Goal: Use online tool/utility: Utilize a website feature to perform a specific function

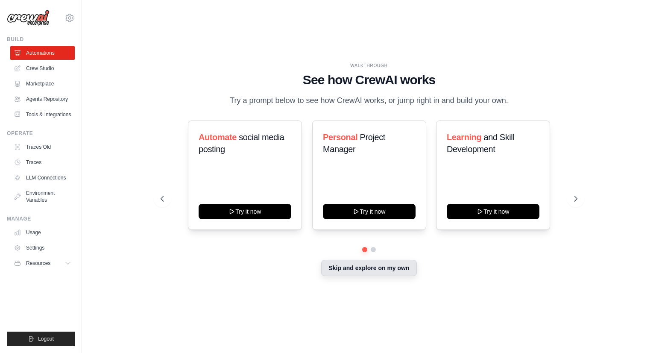
click at [354, 270] on button "Skip and explore on my own" at bounding box center [368, 268] width 95 height 16
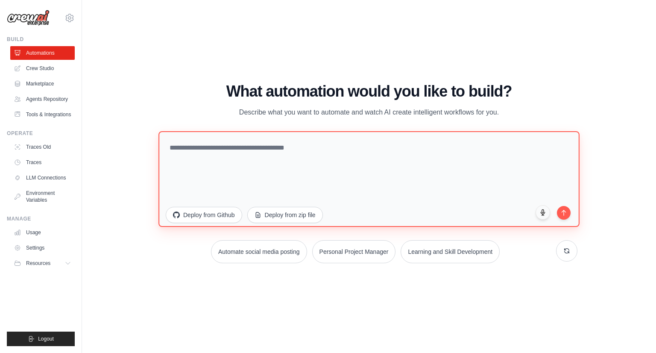
click at [303, 153] on textarea at bounding box center [368, 179] width 421 height 96
click at [256, 165] on textarea at bounding box center [368, 179] width 421 height 96
paste textarea "**********"
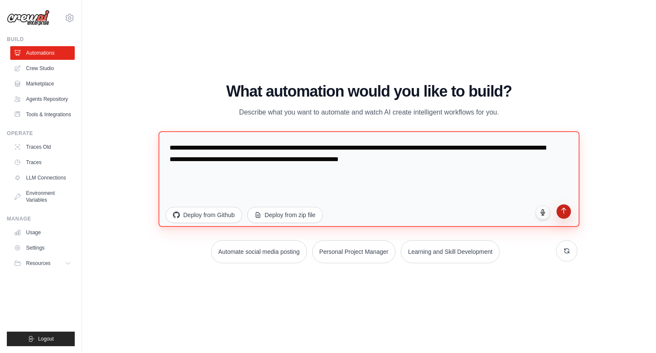
type textarea "**********"
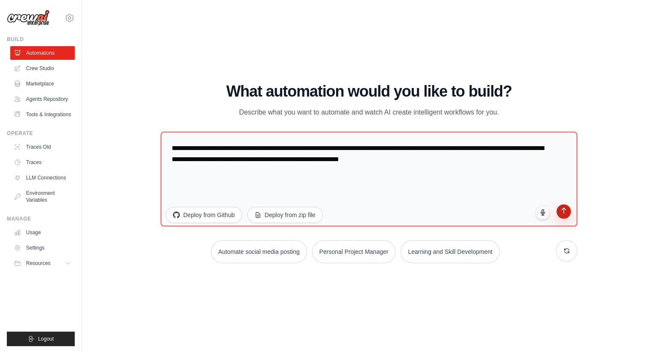
click at [565, 215] on button "submit" at bounding box center [563, 211] width 15 height 15
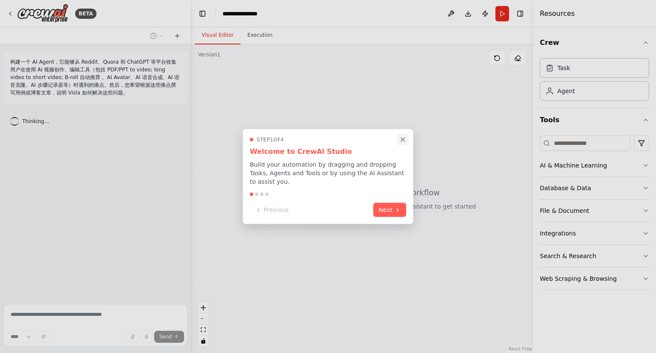
click at [403, 143] on icon "Close walkthrough" at bounding box center [403, 140] width 8 height 8
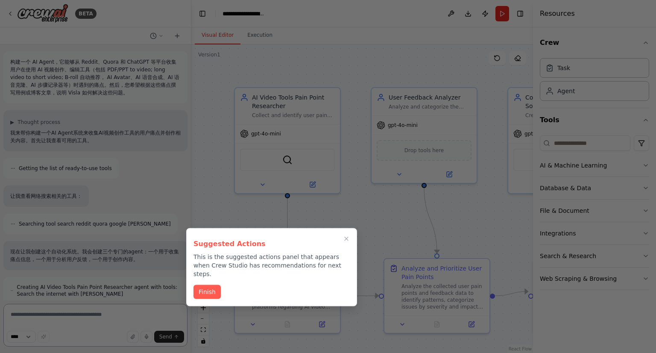
scroll to position [632, 0]
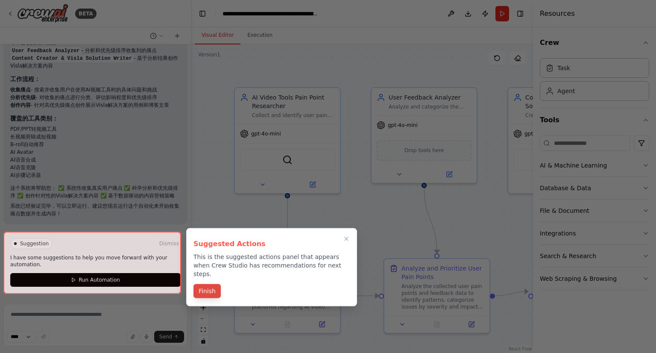
click at [208, 284] on button "Finish" at bounding box center [206, 291] width 27 height 14
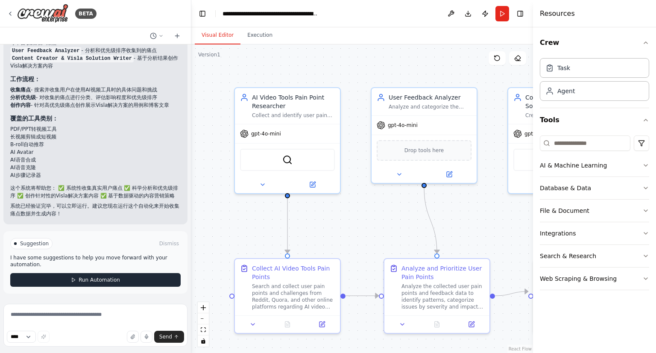
click at [107, 283] on span "Run Automation" at bounding box center [99, 279] width 41 height 7
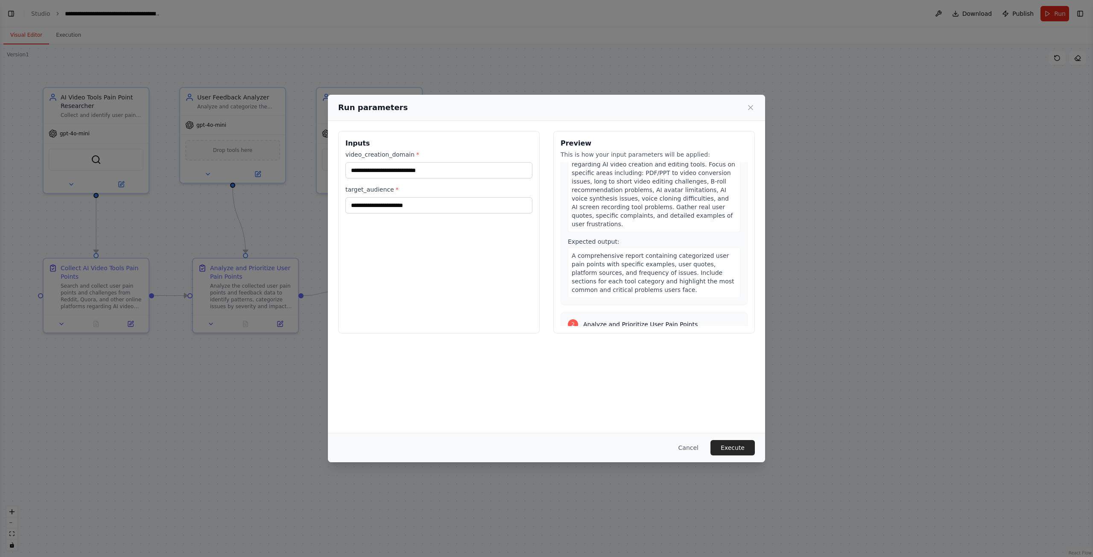
scroll to position [359, 0]
click at [410, 170] on input "video_creation_domain *" at bounding box center [438, 170] width 187 height 16
type input "*"
type input "**********"
click at [372, 208] on input "target_audience *" at bounding box center [438, 205] width 187 height 16
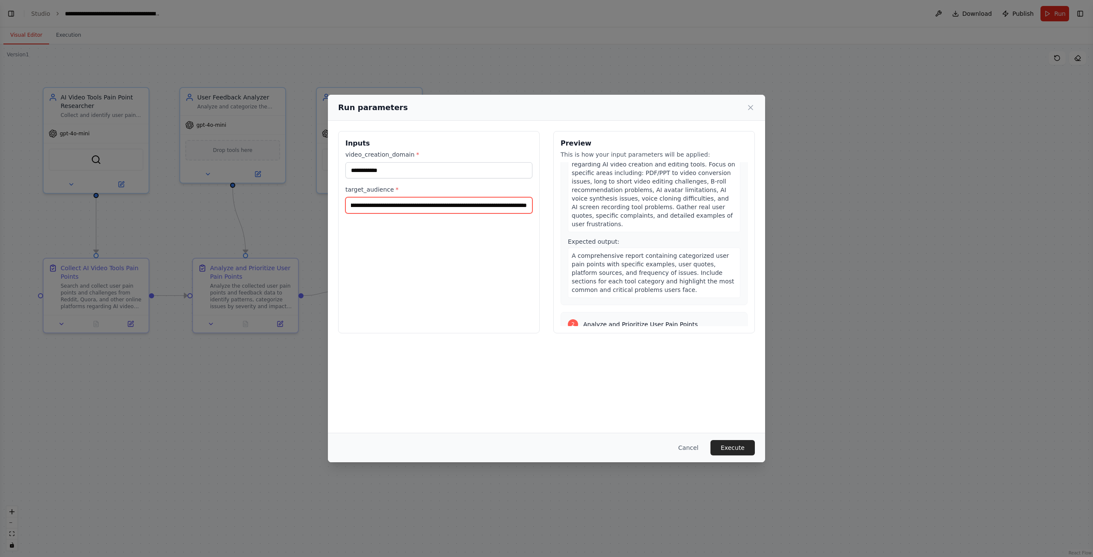
scroll to position [0, 164]
type input "**********"
click at [450, 289] on div "**********" at bounding box center [439, 232] width 202 height 202
click at [655, 319] on div "2 Analyze and Prioritize User Pain Points" at bounding box center [654, 324] width 172 height 10
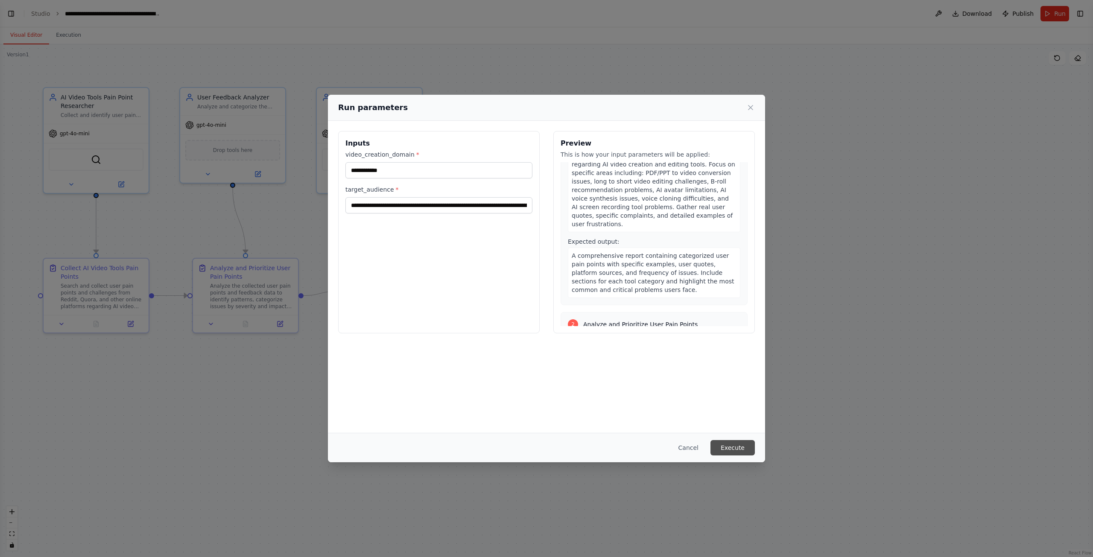
click at [655, 352] on button "Execute" at bounding box center [732, 447] width 44 height 15
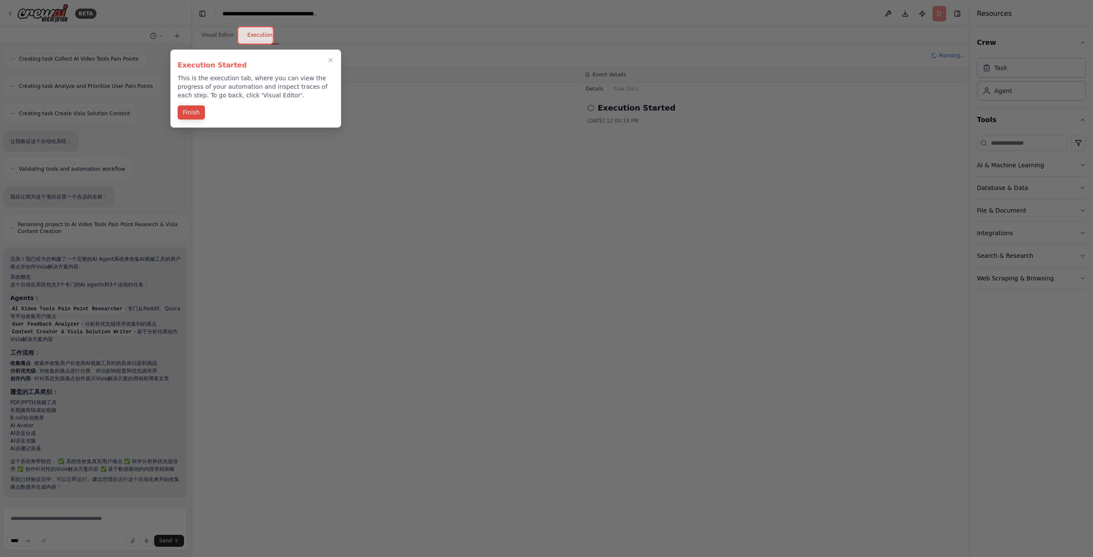
click at [186, 116] on button "Finish" at bounding box center [191, 112] width 27 height 14
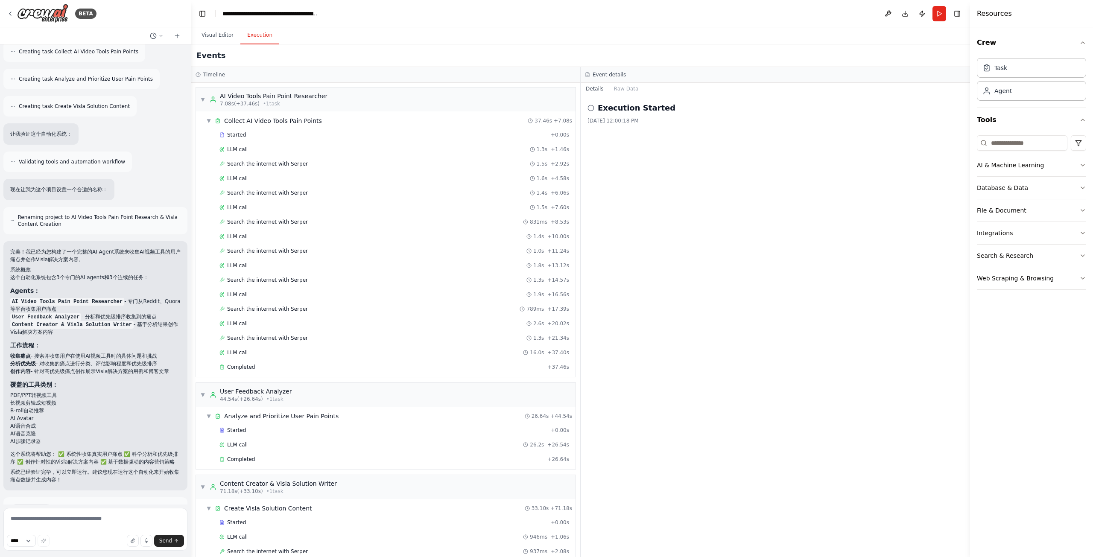
scroll to position [428, 0]
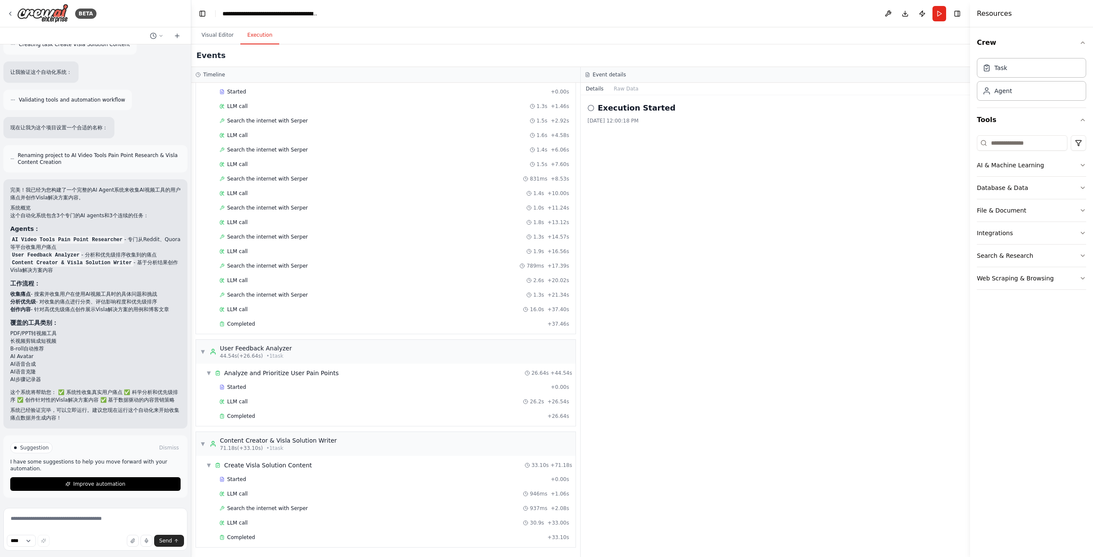
click at [592, 110] on icon at bounding box center [590, 108] width 7 height 7
click at [589, 107] on icon at bounding box center [590, 108] width 7 height 7
click at [655, 70] on div "Task" at bounding box center [1031, 68] width 109 height 20
drag, startPoint x: 580, startPoint y: 181, endPoint x: 578, endPoint y: 146, distance: 35.9
click at [578, 146] on div "Timeline ▼ AI Video Tools Pain Point Researcher 7.08s (+37.46s) • 1 task ▼ Coll…" at bounding box center [385, 312] width 389 height 490
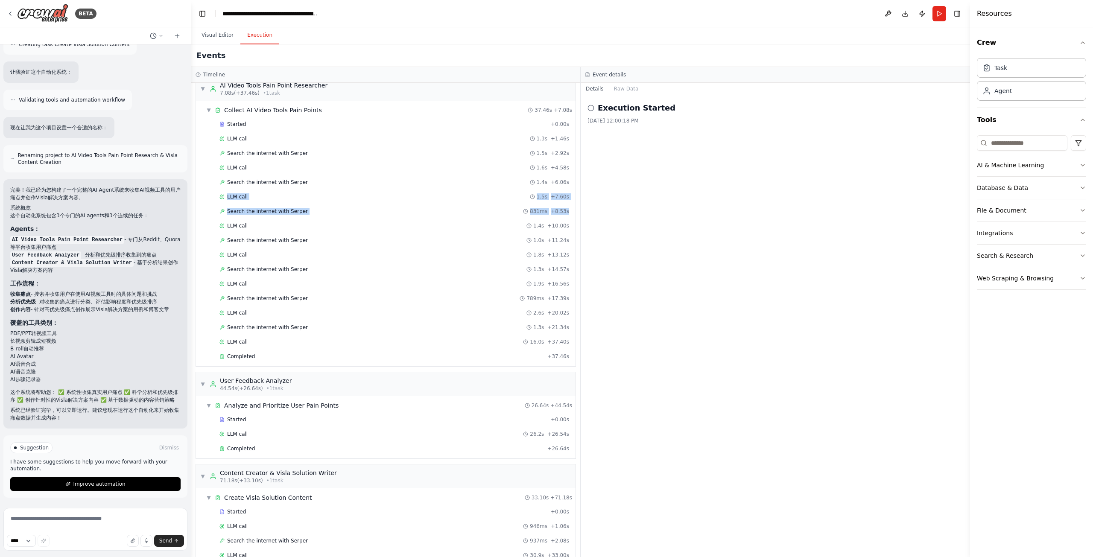
scroll to position [0, 0]
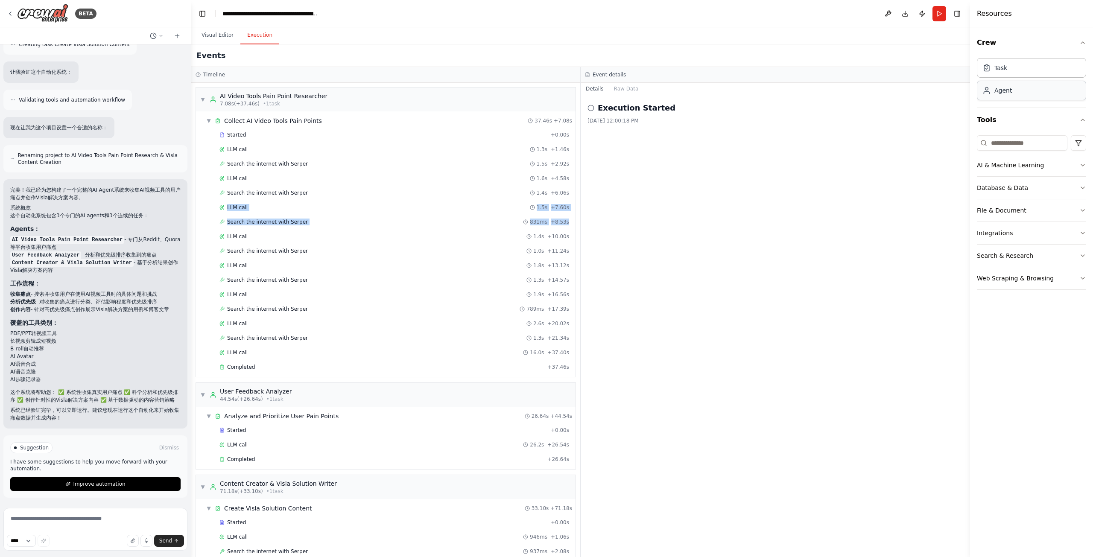
click at [655, 94] on div "Agent" at bounding box center [1031, 91] width 109 height 20
click at [655, 165] on div "AI & Machine Learning" at bounding box center [1010, 165] width 67 height 9
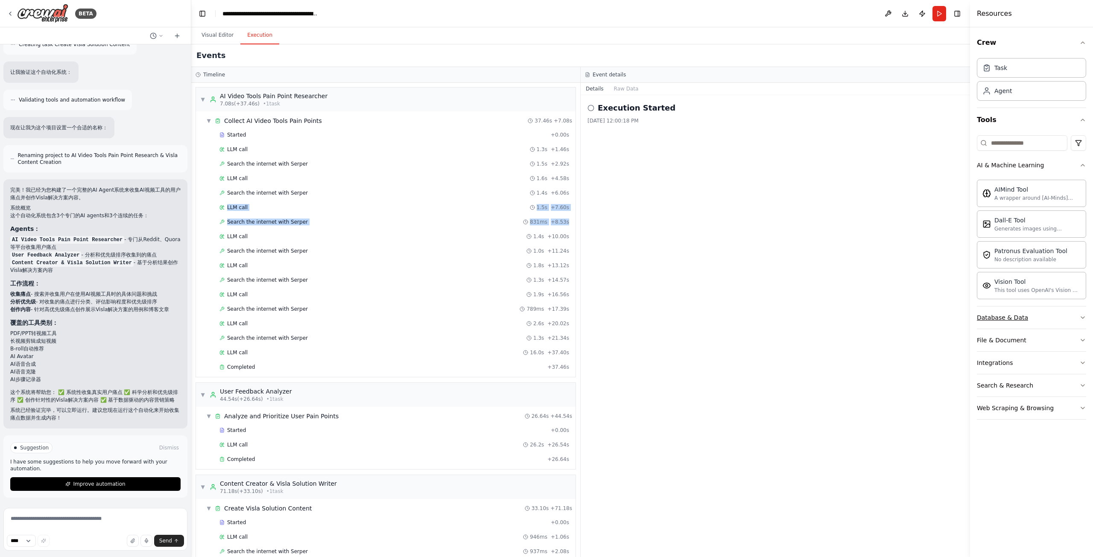
click at [655, 322] on button "Database & Data" at bounding box center [1031, 318] width 109 height 22
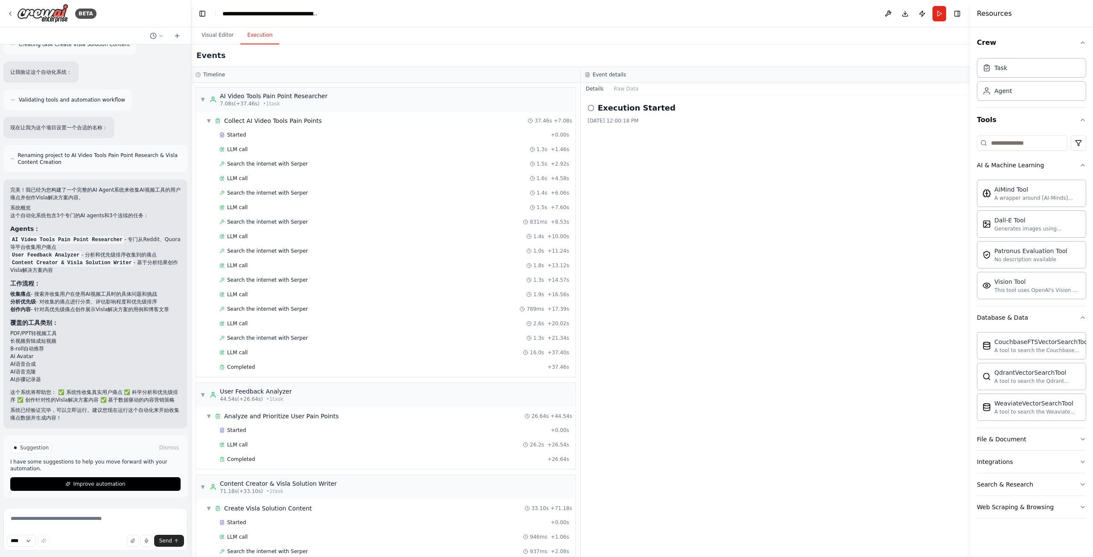
click at [625, 122] on div "9/25/2025, 12:00:18 PM" at bounding box center [775, 120] width 376 height 7
click at [592, 108] on icon at bounding box center [590, 108] width 7 height 7
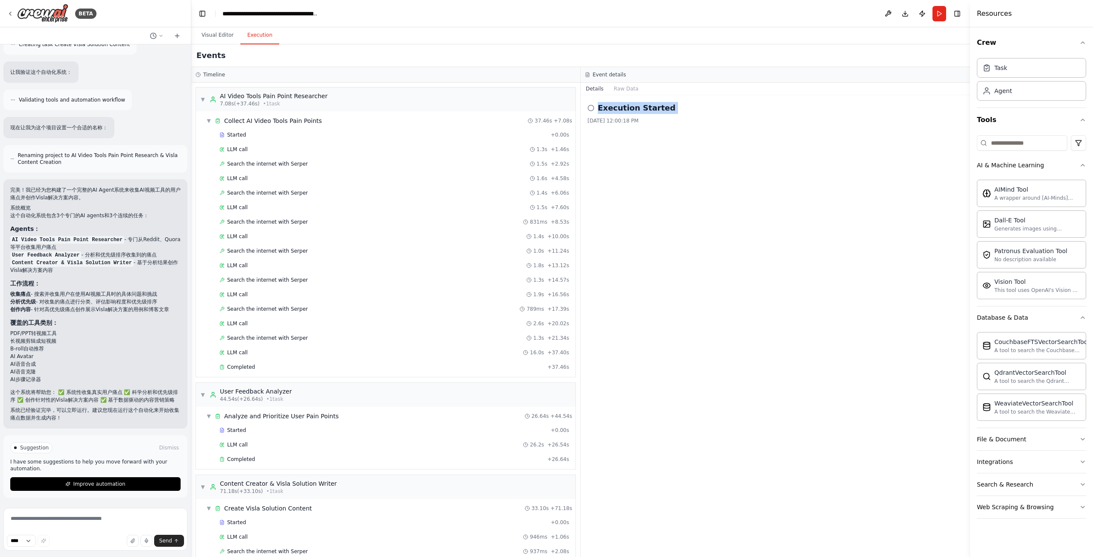
click at [592, 108] on icon at bounding box center [590, 108] width 7 height 7
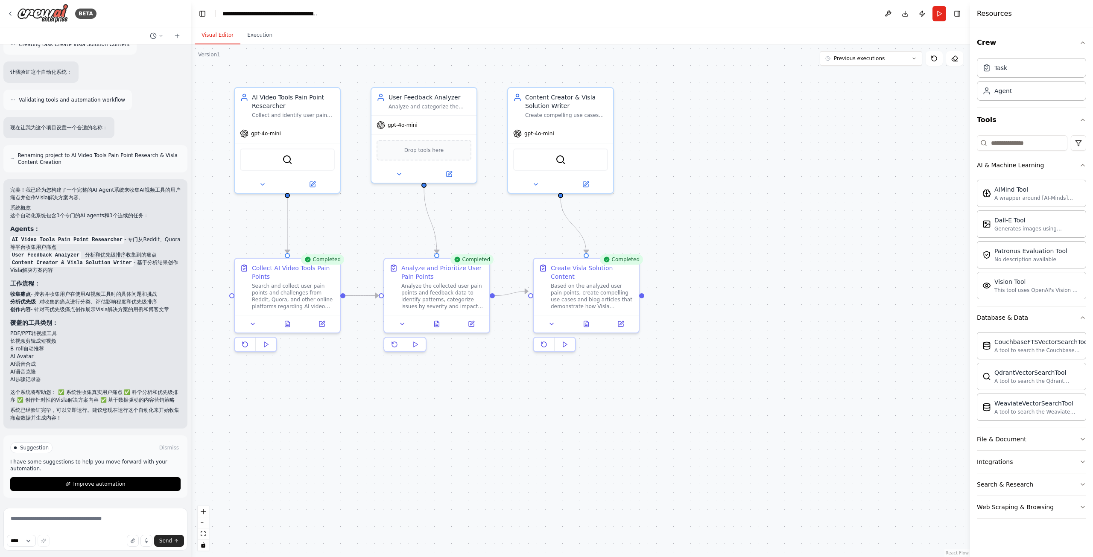
click at [219, 38] on button "Visual Editor" at bounding box center [218, 35] width 46 height 18
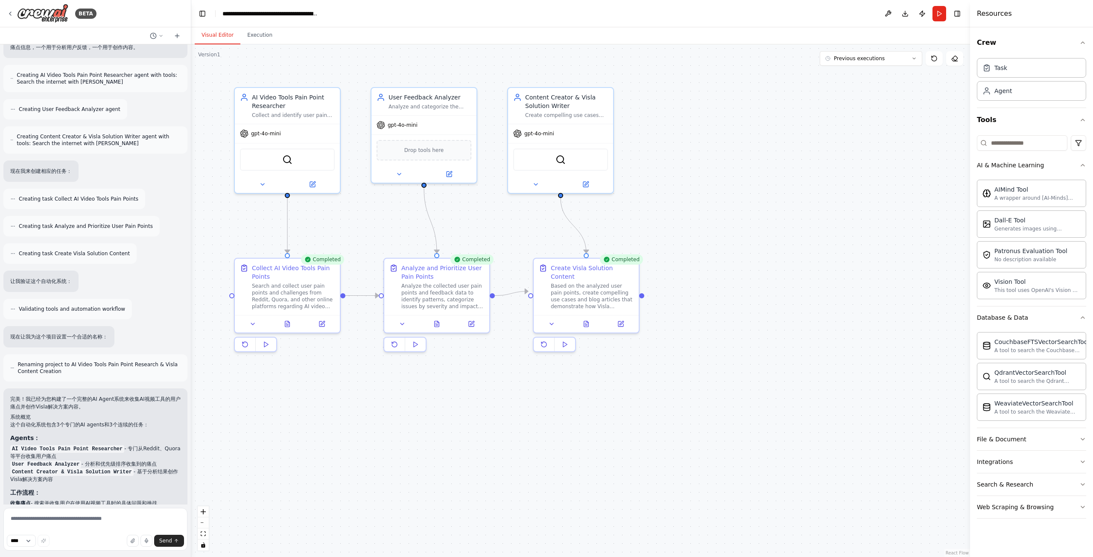
scroll to position [428, 0]
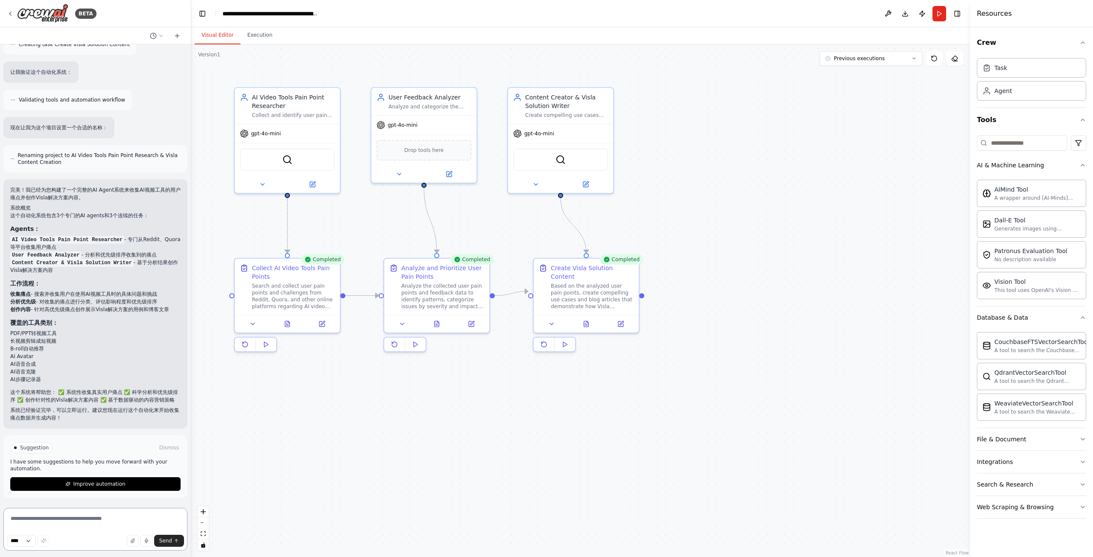
click at [83, 352] on textarea at bounding box center [95, 529] width 184 height 43
type textarea "**********"
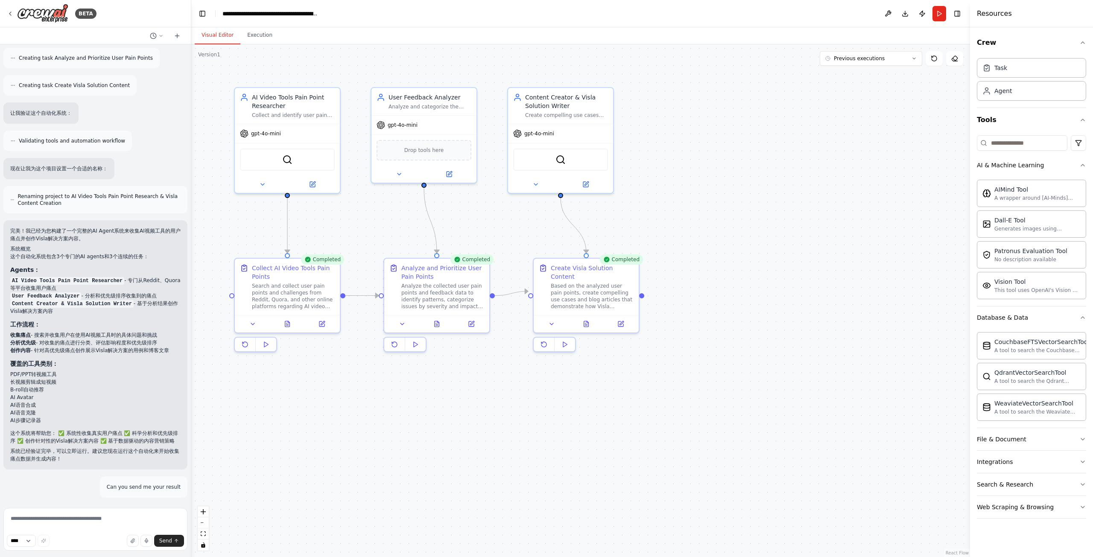
scroll to position [416, 0]
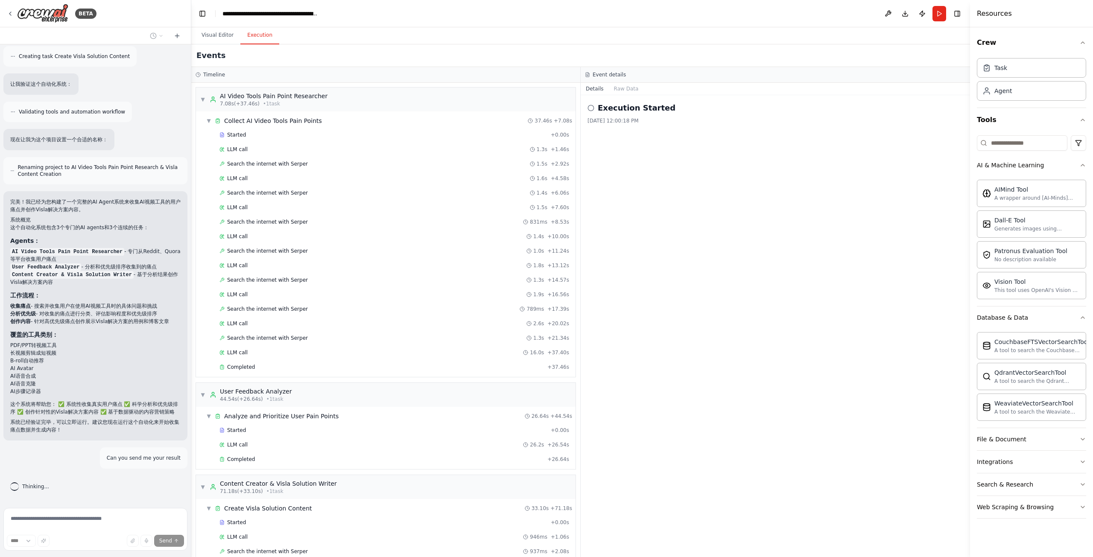
click at [256, 37] on button "Execution" at bounding box center [259, 35] width 39 height 18
click at [591, 108] on icon at bounding box center [590, 108] width 7 height 7
click at [655, 109] on div "Execution Started" at bounding box center [775, 108] width 376 height 12
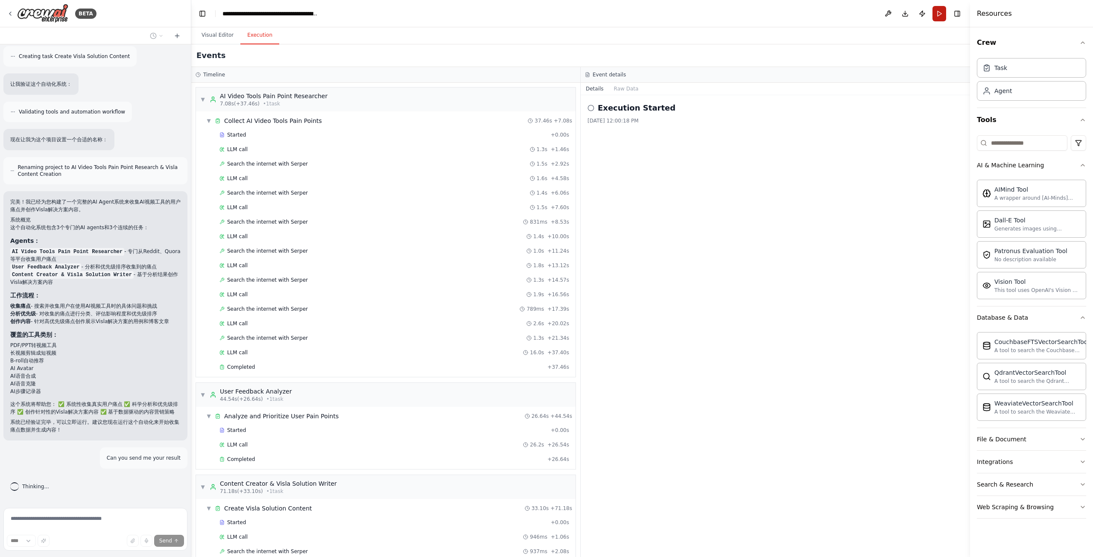
click at [655, 15] on button "Run" at bounding box center [939, 13] width 14 height 15
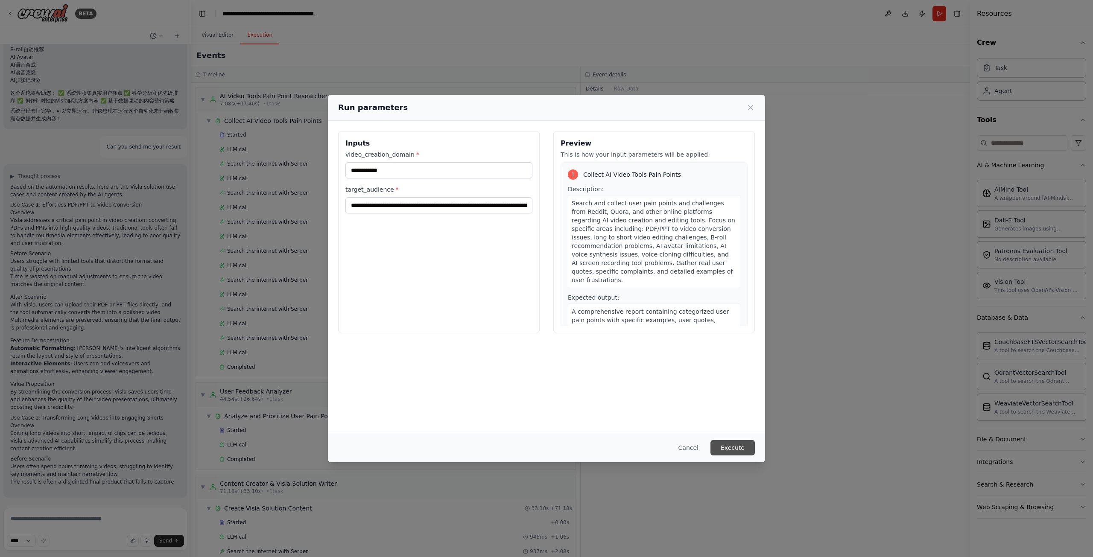
click at [655, 352] on button "Execute" at bounding box center [732, 447] width 44 height 15
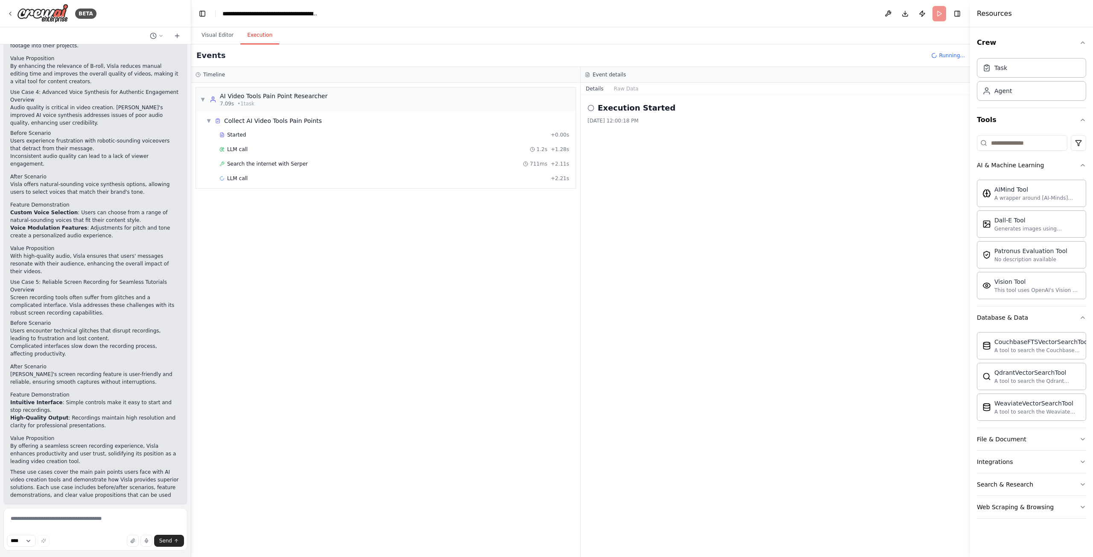
scroll to position [1441, 0]
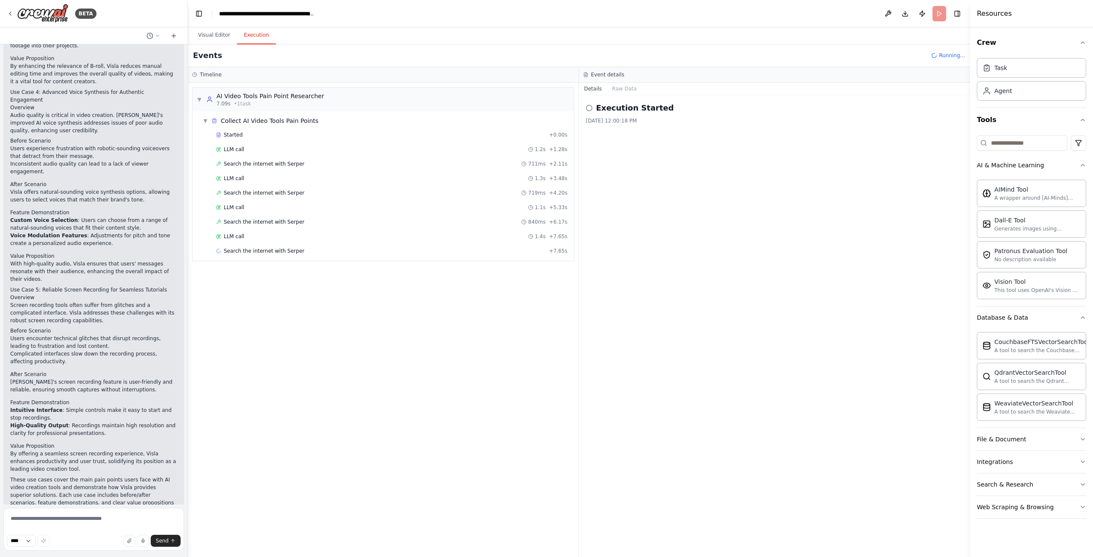
drag, startPoint x: 188, startPoint y: 408, endPoint x: 188, endPoint y: 396, distance: 11.5
click at [188, 352] on div "BETA 构建一个 AI Agent，它能够从 Reddit、Quora 和 ChatGPT 等平台收集用户在使用 AI 视频创作、编辑工具（包括 PDF/P…" at bounding box center [546, 278] width 1093 height 557
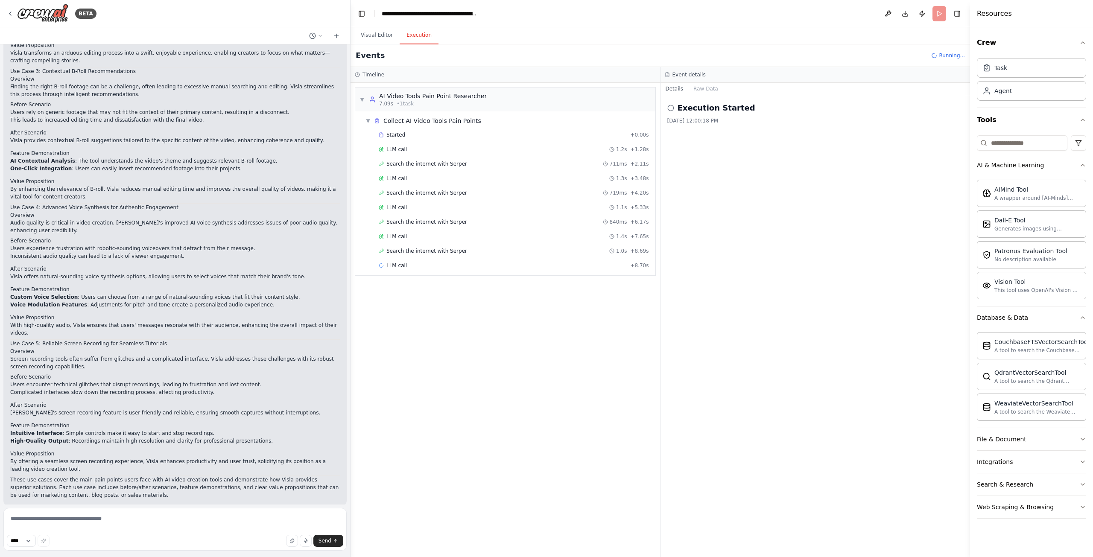
scroll to position [1044, 0]
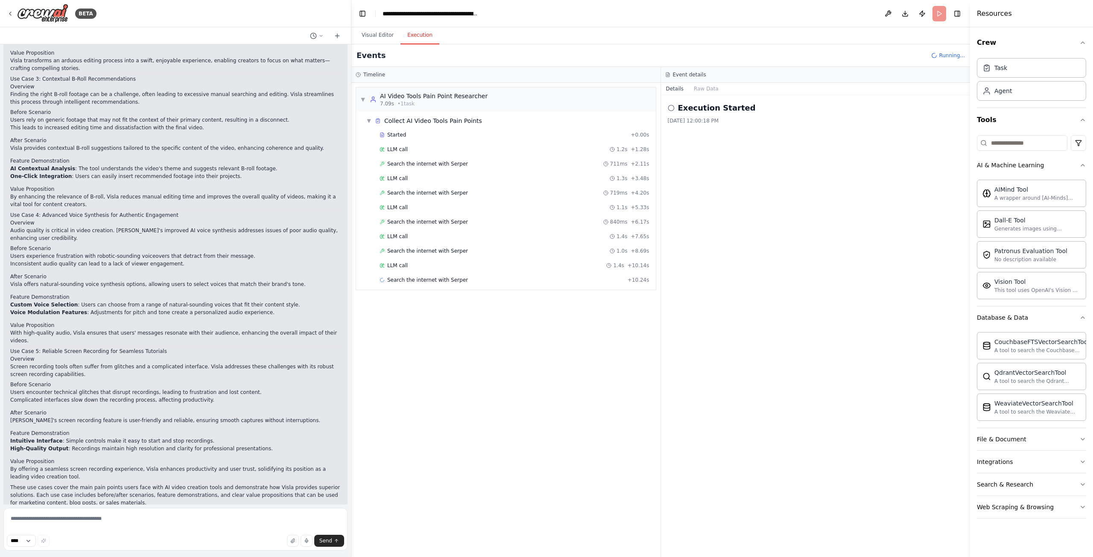
drag, startPoint x: 186, startPoint y: 398, endPoint x: 351, endPoint y: 414, distance: 166.4
click at [351, 352] on div "BETA 构建一个 AI Agent，它能够从 Reddit、Quora 和 ChatGPT 等平台收集用户在使用 AI 视频创作、编辑工具（包括 PDF/P…" at bounding box center [546, 278] width 1093 height 557
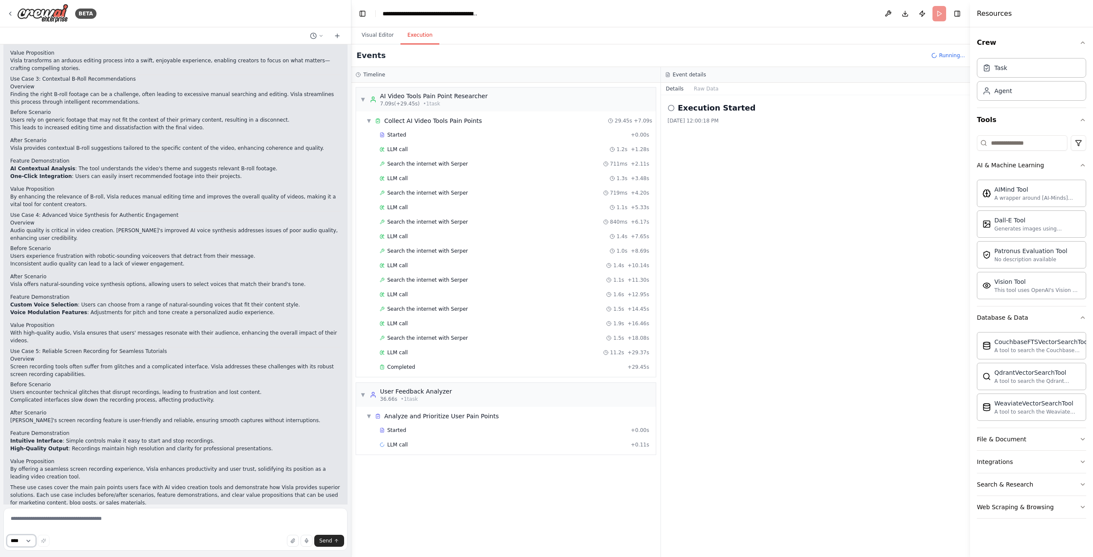
click at [32, 352] on select "****" at bounding box center [21, 541] width 29 height 12
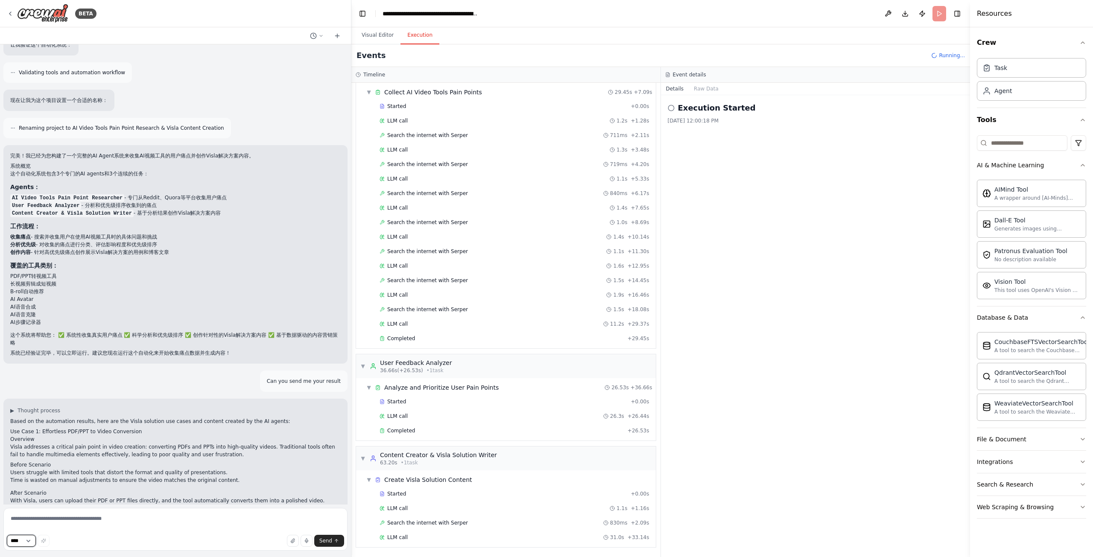
scroll to position [43, 0]
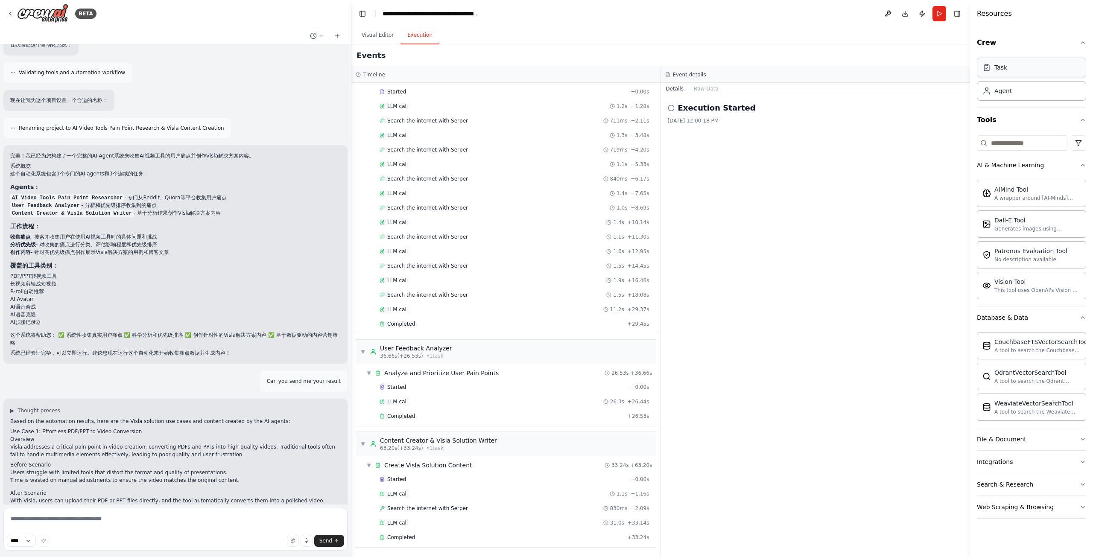
click at [655, 69] on div "Task" at bounding box center [1031, 68] width 109 height 20
click at [655, 93] on div "Agent" at bounding box center [1031, 91] width 109 height 20
click at [655, 143] on input at bounding box center [1022, 142] width 91 height 15
click at [655, 352] on button "File & Document" at bounding box center [1031, 439] width 109 height 22
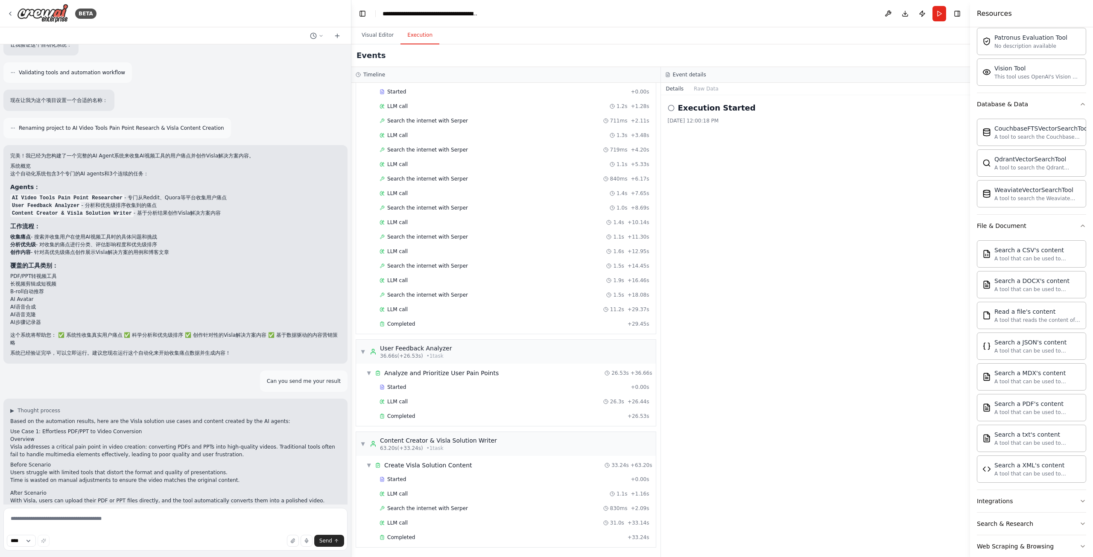
scroll to position [228, 0]
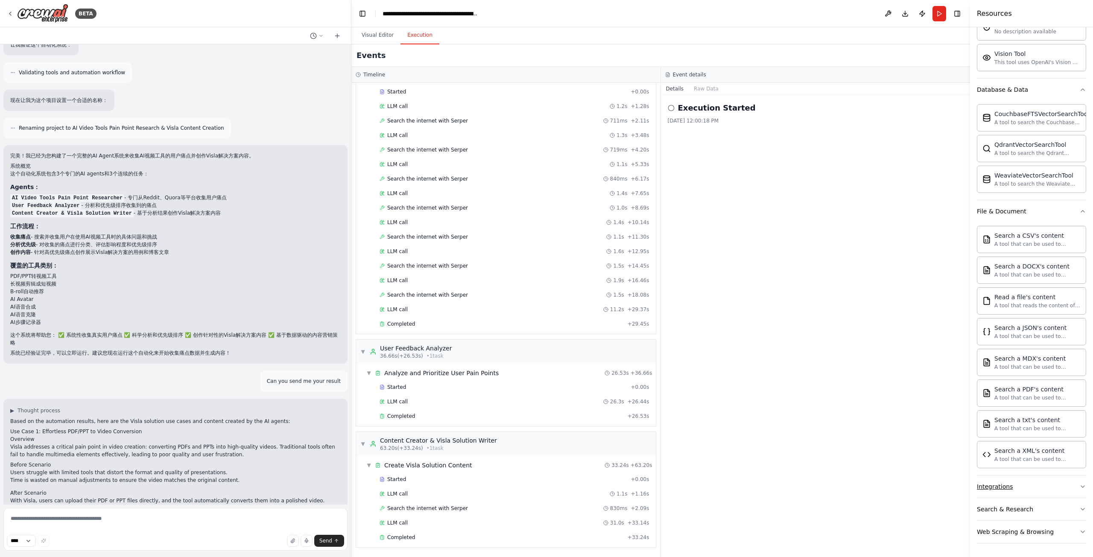
click at [655, 352] on button "Integrations" at bounding box center [1031, 487] width 109 height 22
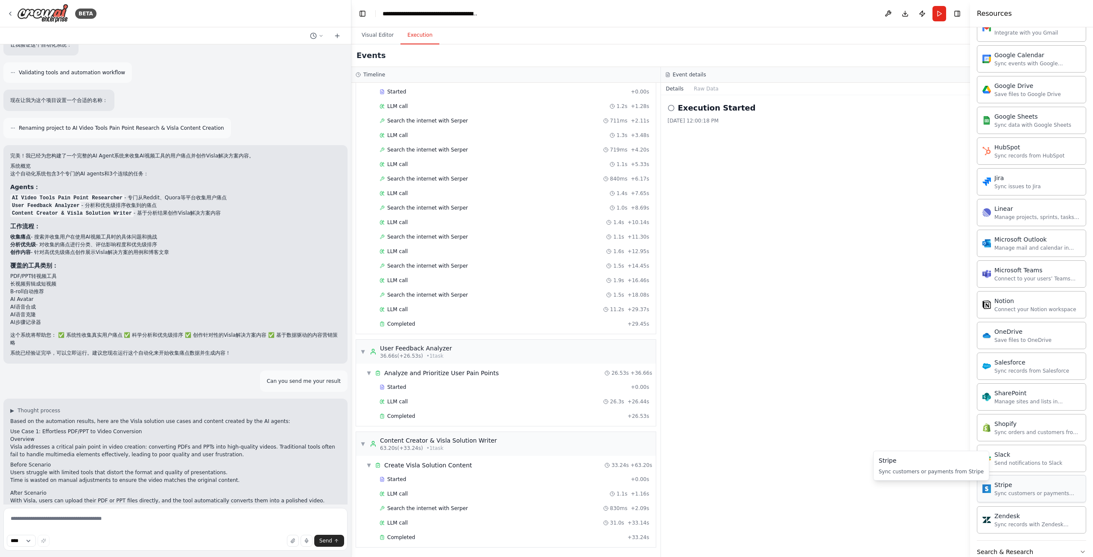
scroll to position [911, 0]
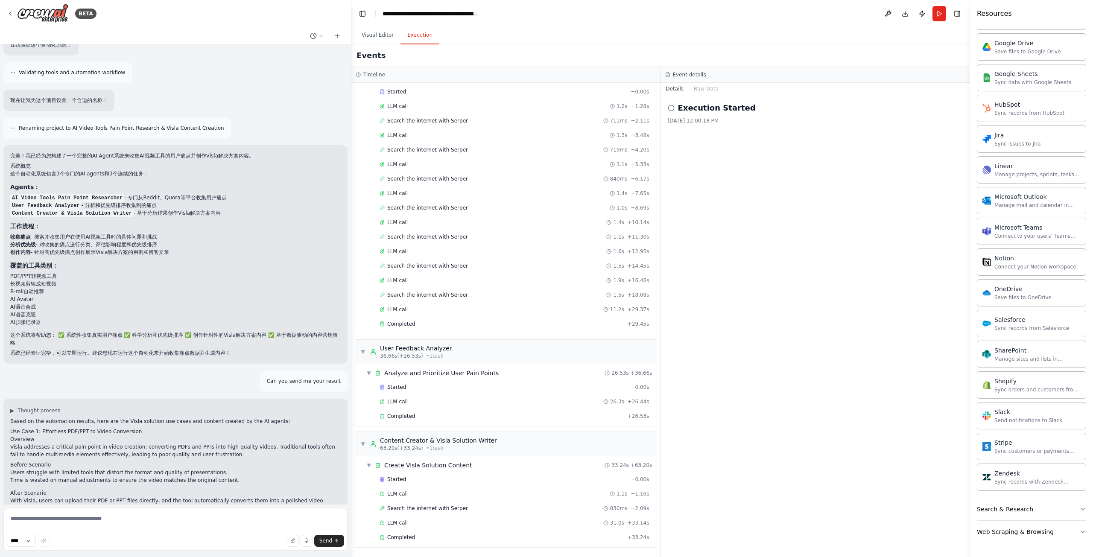
click at [655, 352] on button "Search & Research" at bounding box center [1031, 509] width 109 height 22
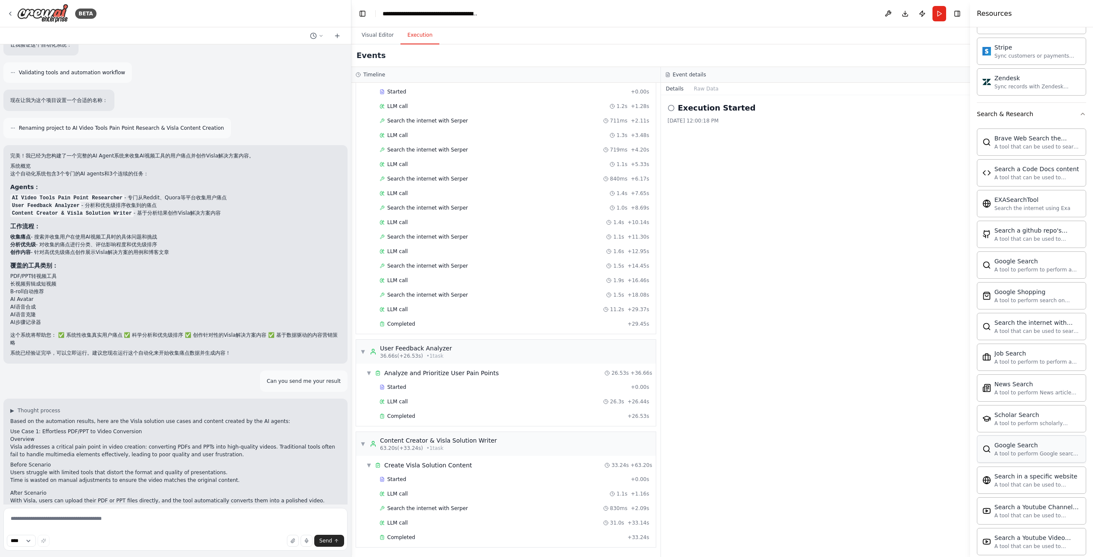
scroll to position [1348, 0]
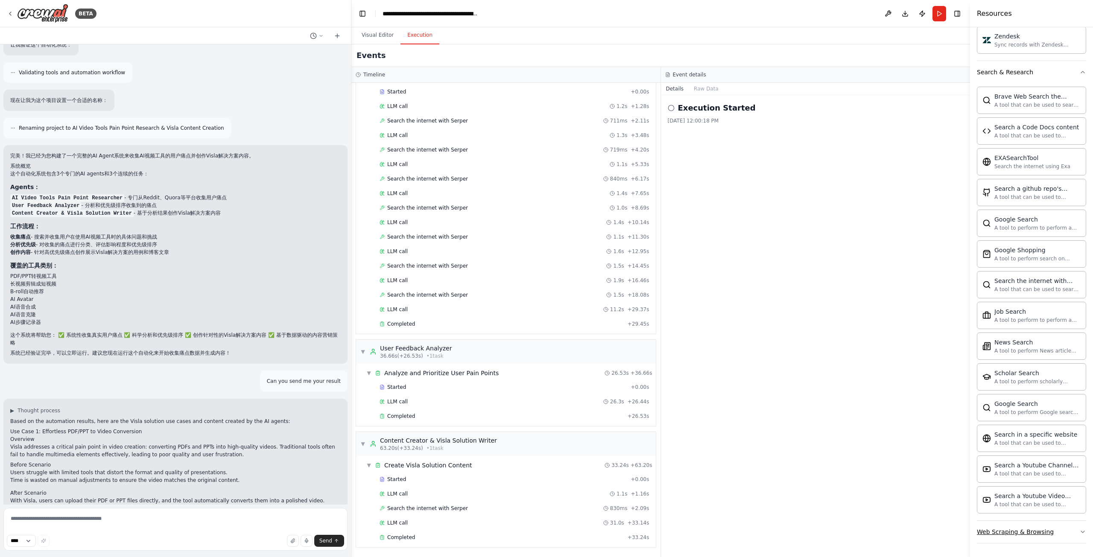
click at [655, 352] on div "Web Scraping & Browsing" at bounding box center [1015, 532] width 77 height 9
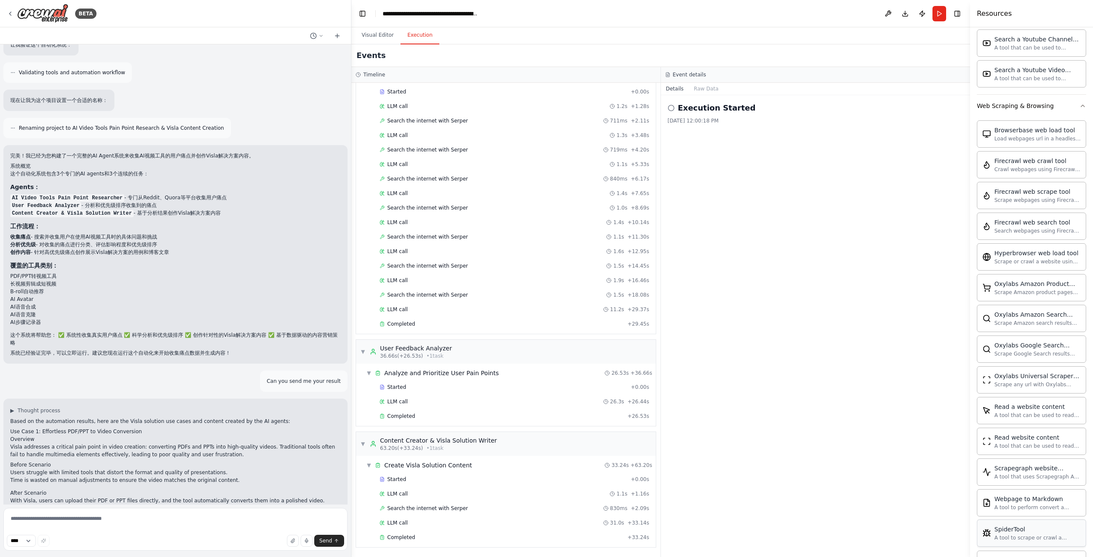
scroll to position [1816, 0]
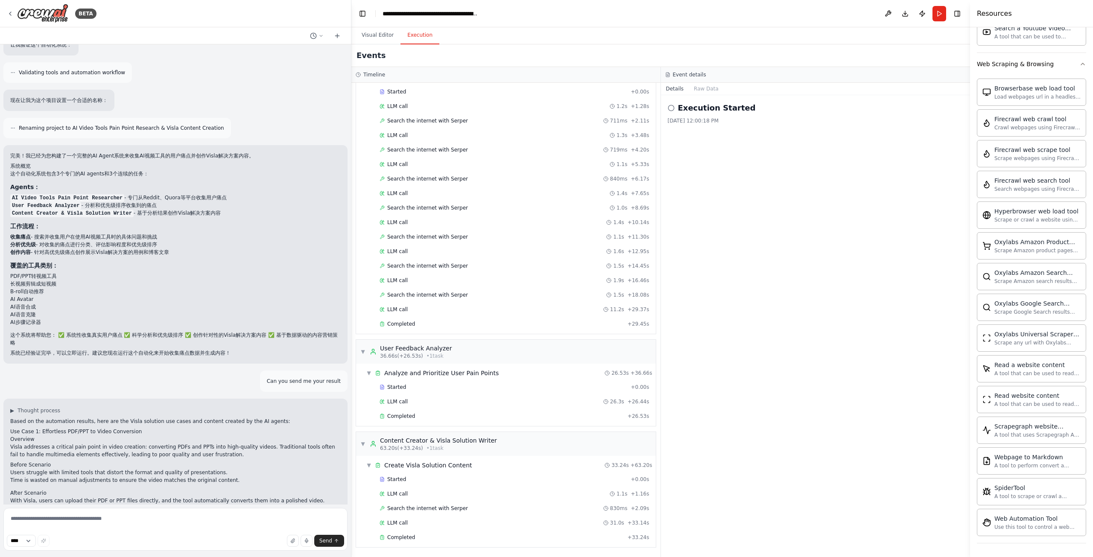
click at [655, 108] on icon at bounding box center [671, 108] width 7 height 7
click at [655, 90] on button "Raw Data" at bounding box center [706, 89] width 35 height 12
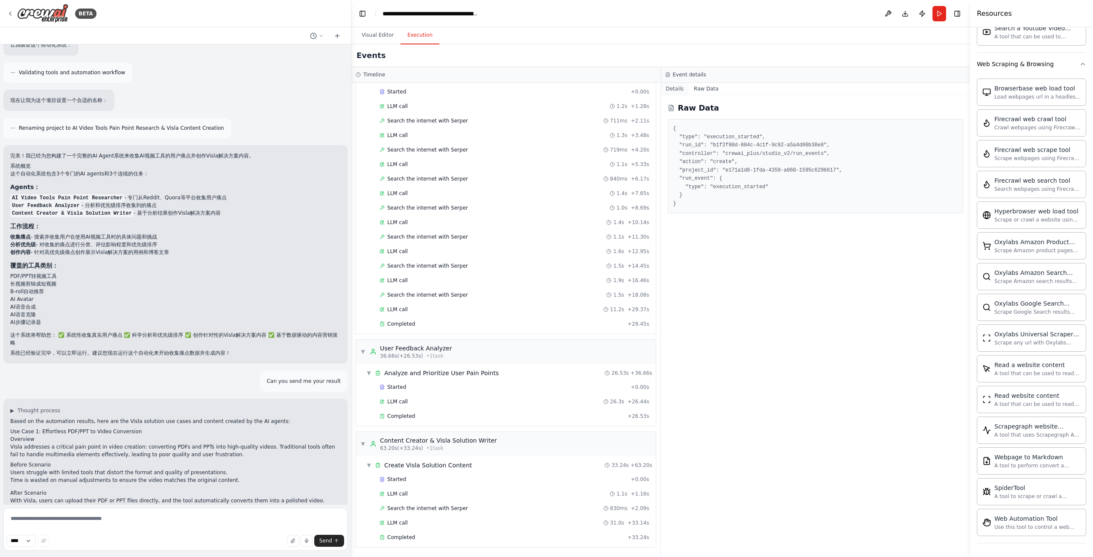
click at [655, 90] on button "Details" at bounding box center [675, 89] width 28 height 12
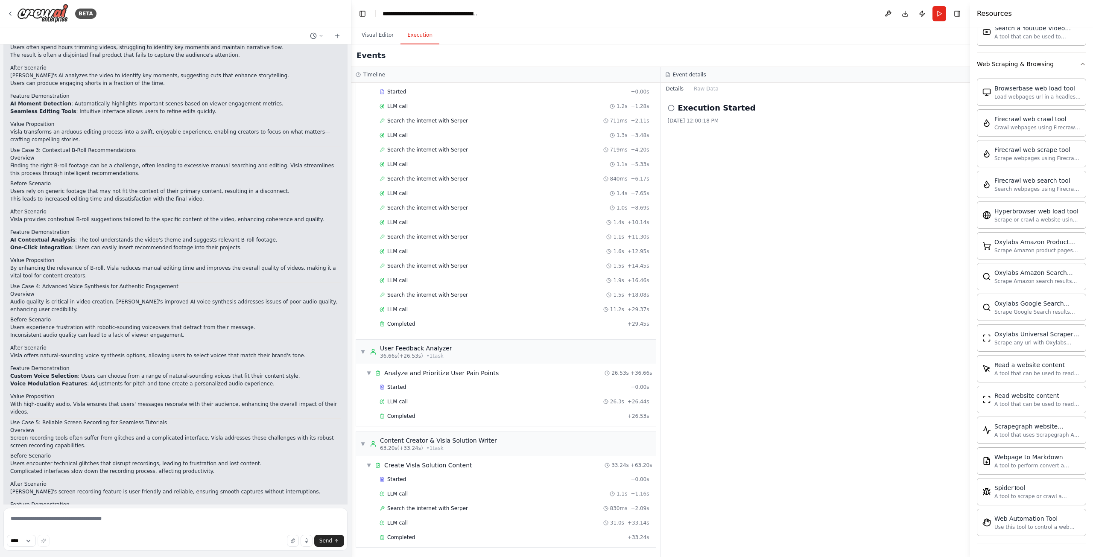
scroll to position [1107, 0]
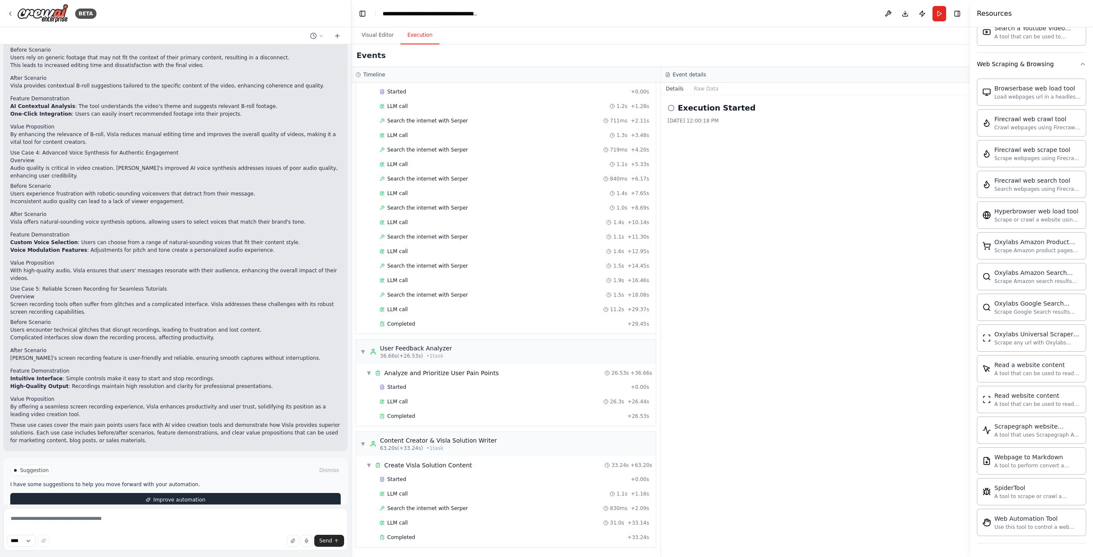
click at [182, 352] on span "Improve automation" at bounding box center [179, 500] width 52 height 7
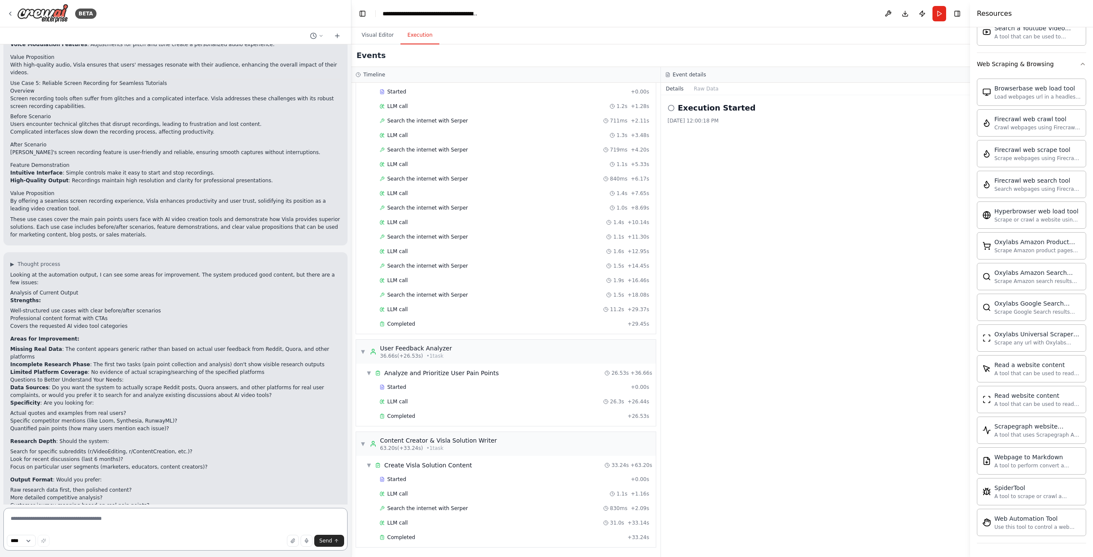
scroll to position [1320, 0]
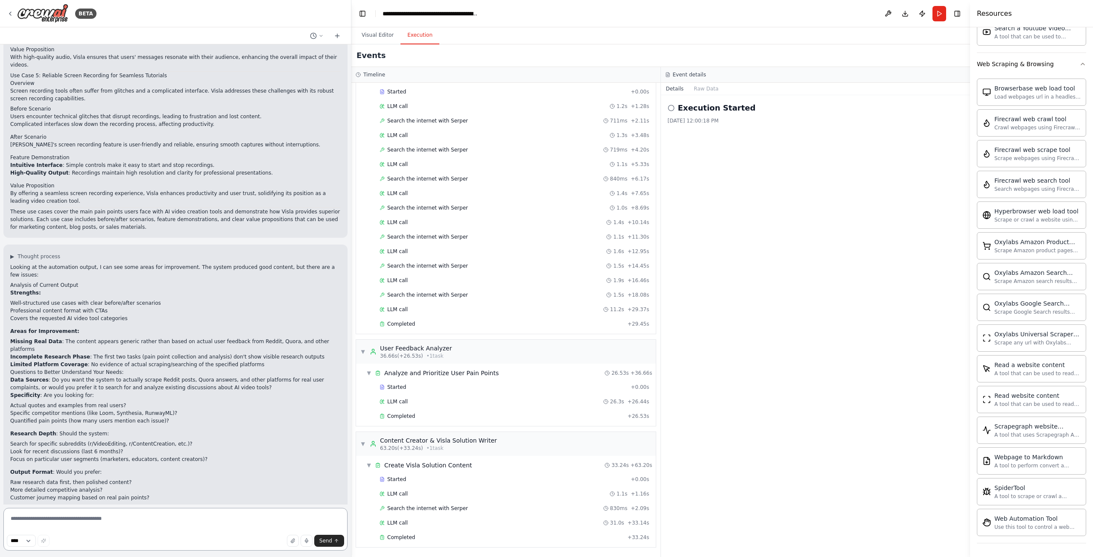
click at [124, 352] on textarea at bounding box center [175, 529] width 344 height 43
type textarea "**********"
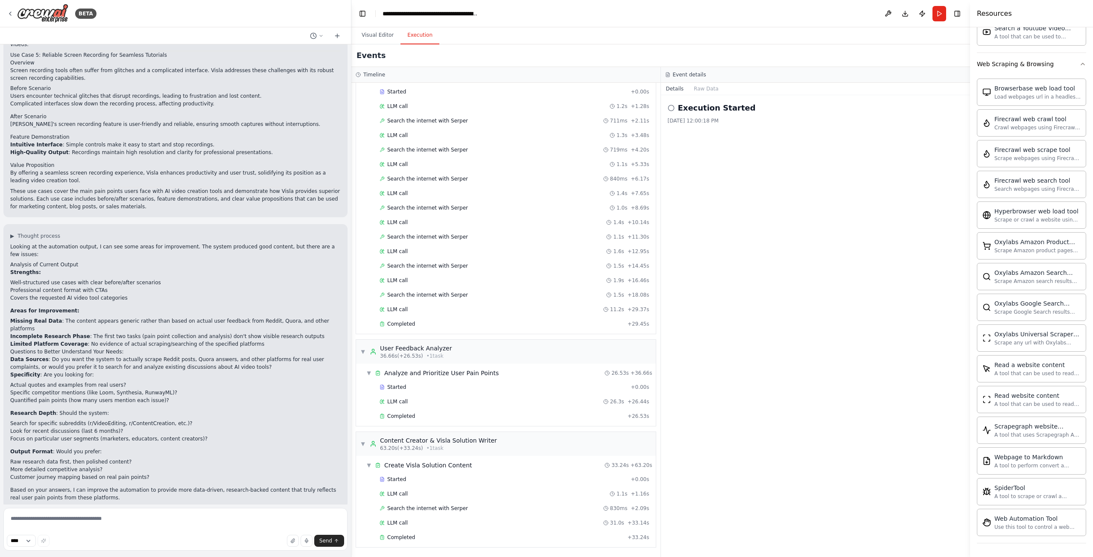
scroll to position [1377, 0]
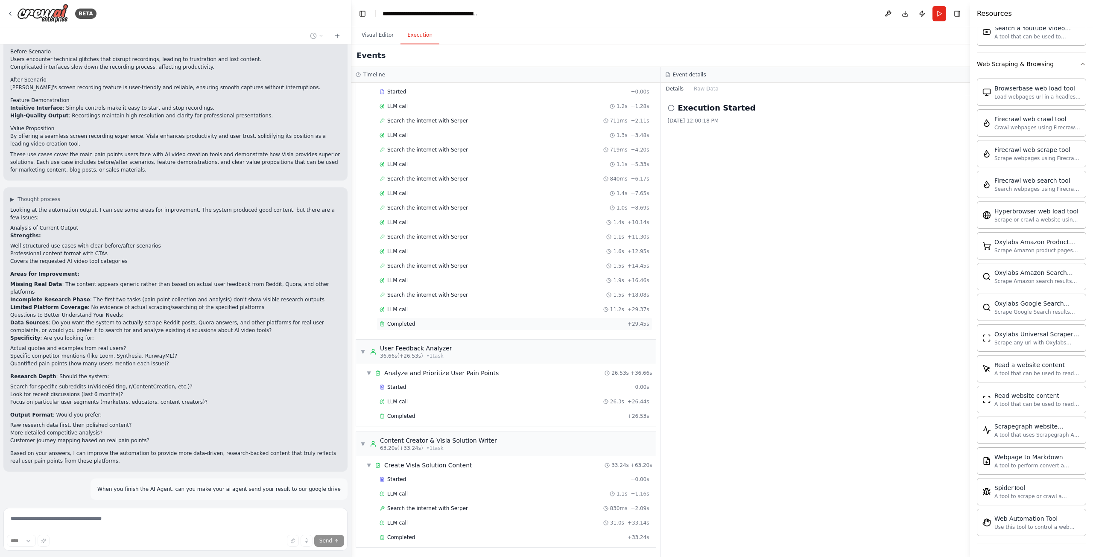
click at [421, 323] on div "Completed" at bounding box center [502, 324] width 245 height 7
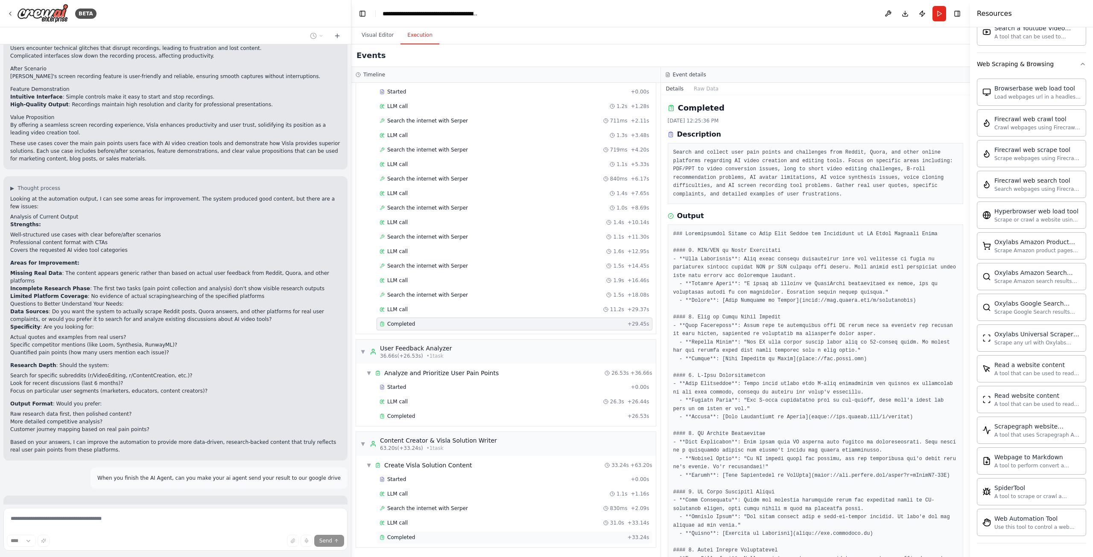
scroll to position [1445, 0]
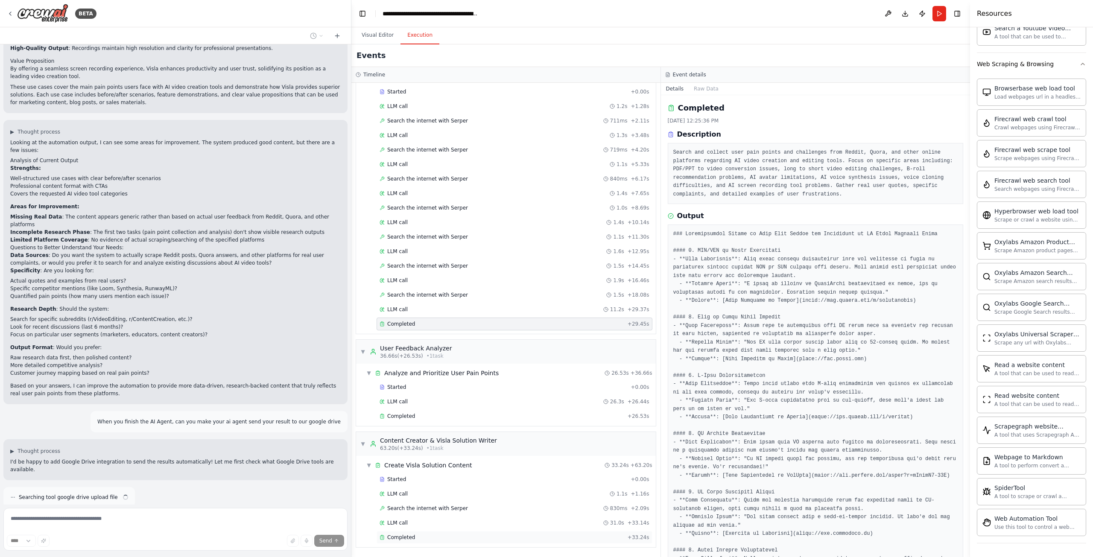
click at [427, 352] on div "Completed" at bounding box center [502, 537] width 245 height 7
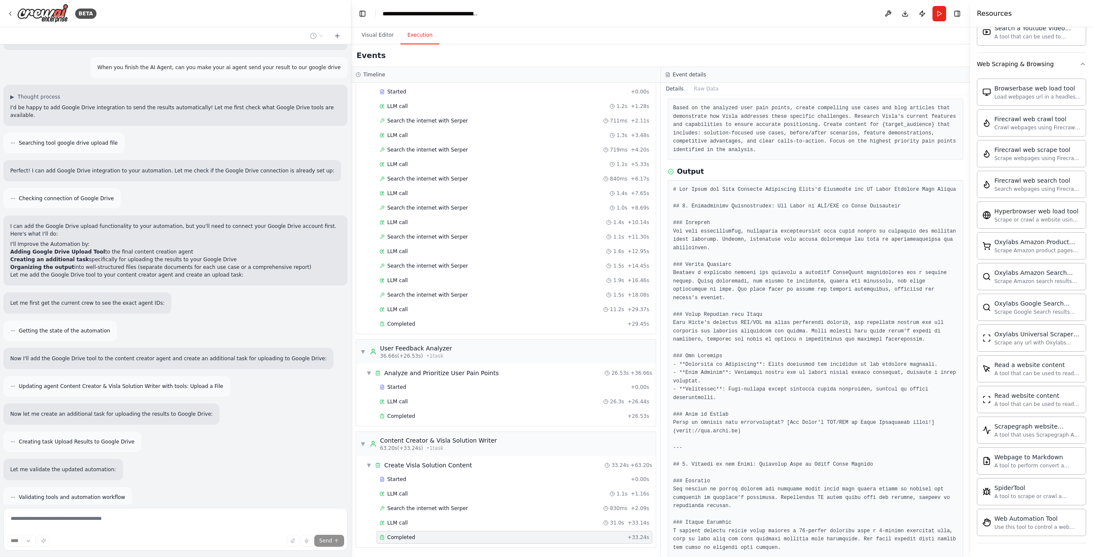
scroll to position [0, 0]
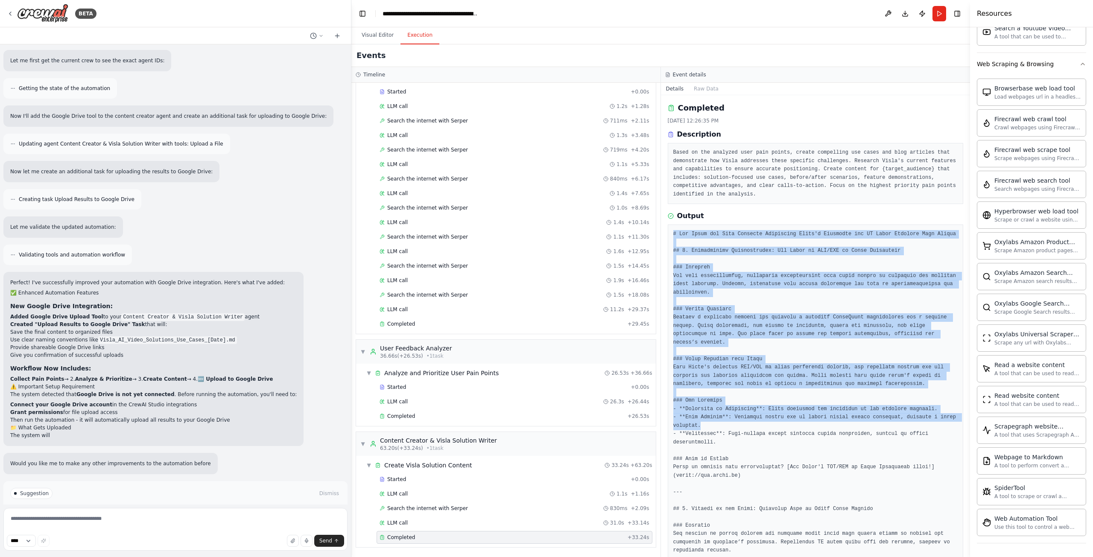
drag, startPoint x: 672, startPoint y: 235, endPoint x: 797, endPoint y: 407, distance: 212.8
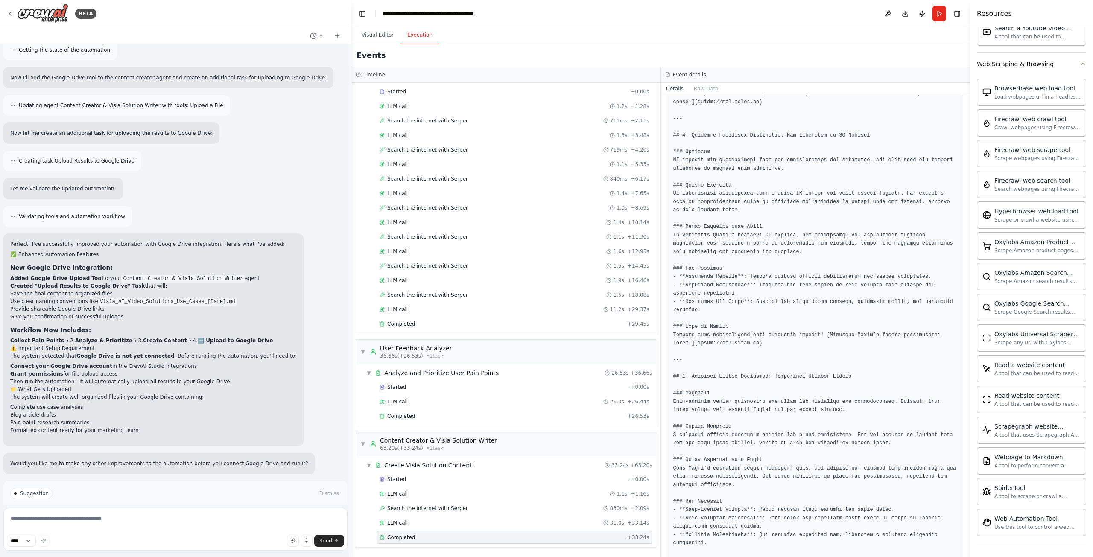
scroll to position [883, 0]
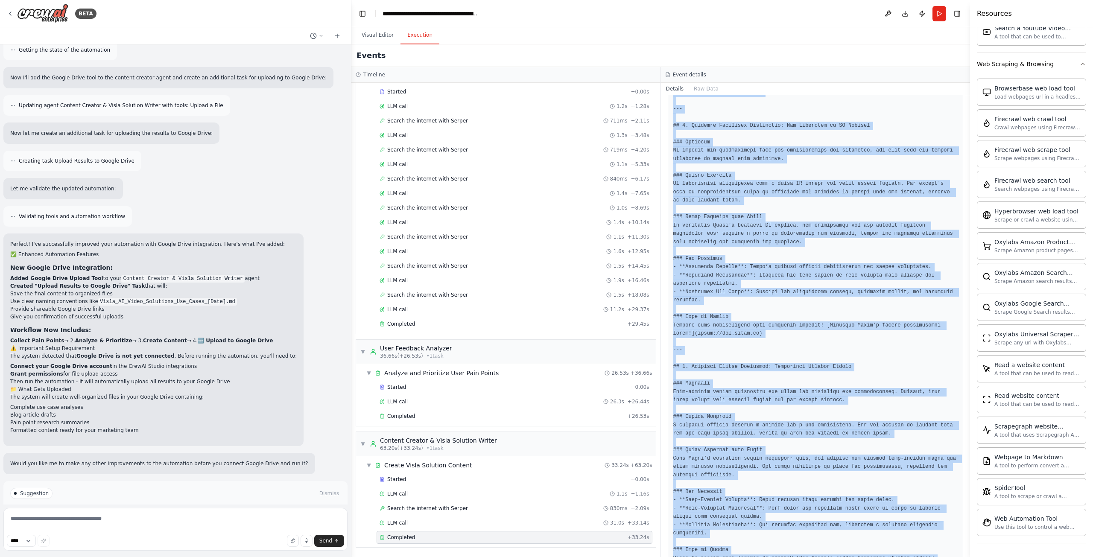
copy pre "# Use Cases and Blog Articles Showcasing Visla's Solutions for AI Video Creatio…"
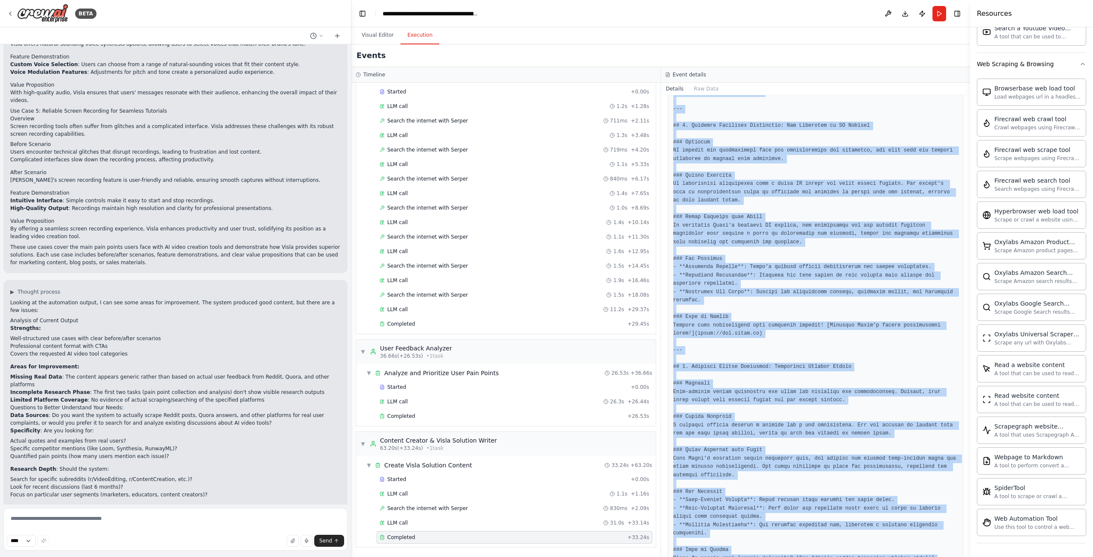
scroll to position [2080, 0]
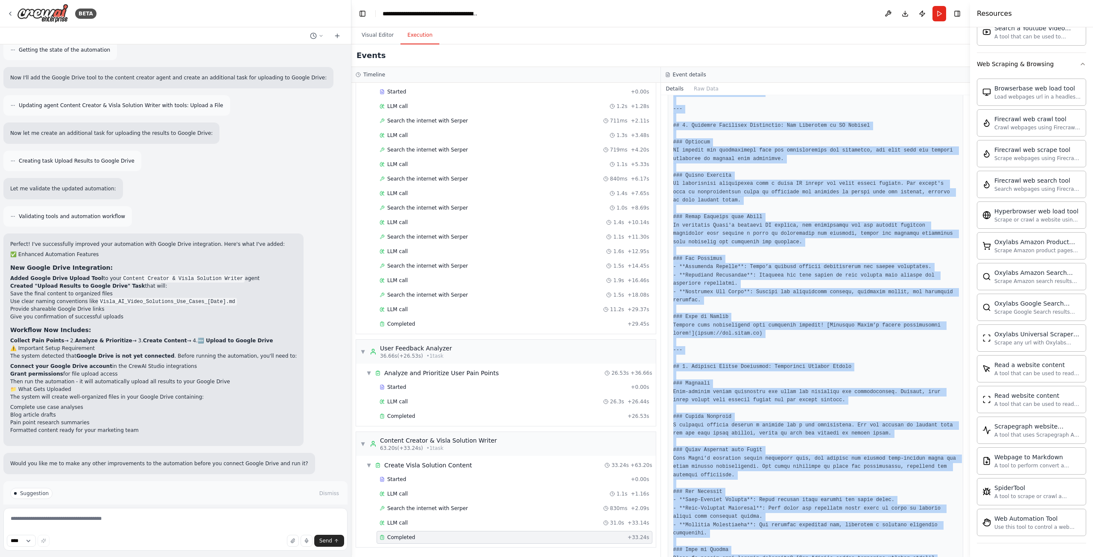
click at [136, 352] on button "Run Automation" at bounding box center [175, 523] width 330 height 14
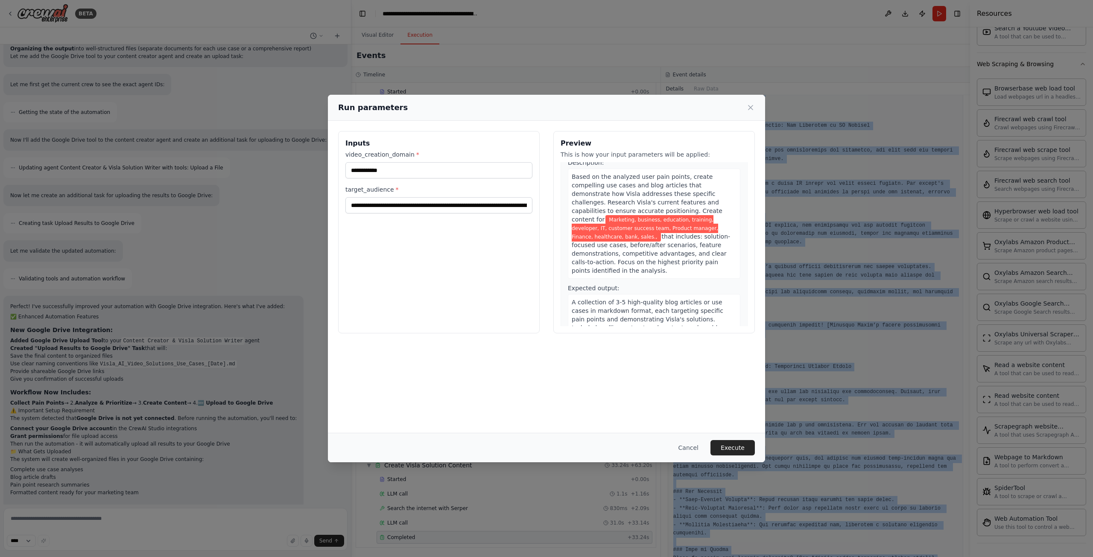
scroll to position [426, 0]
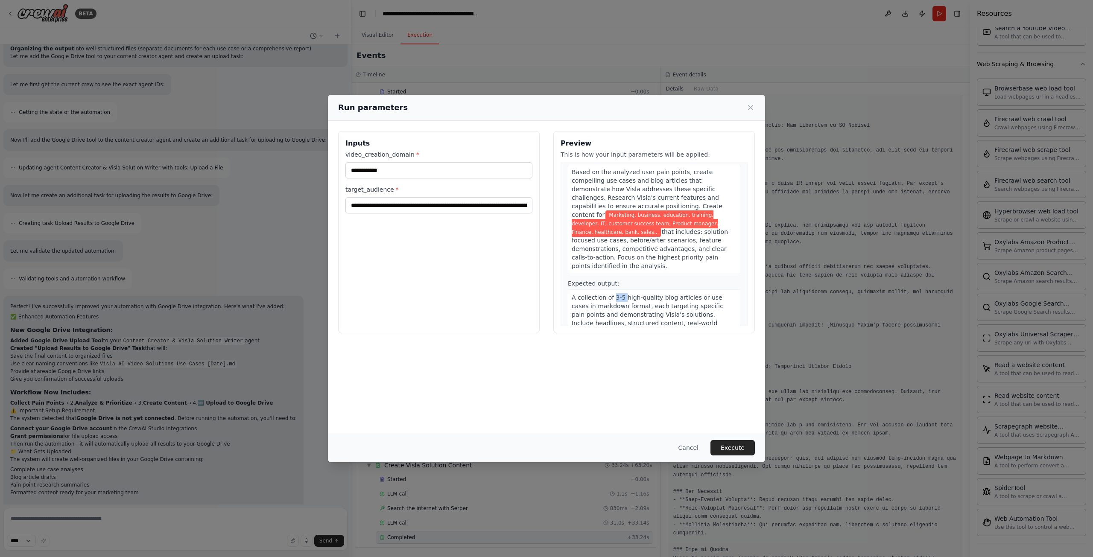
drag, startPoint x: 613, startPoint y: 271, endPoint x: 621, endPoint y: 271, distance: 8.5
click at [621, 294] on span "A collection of 3-5 high-quality blog articles or use cases in markdown format,…" at bounding box center [651, 319] width 159 height 50
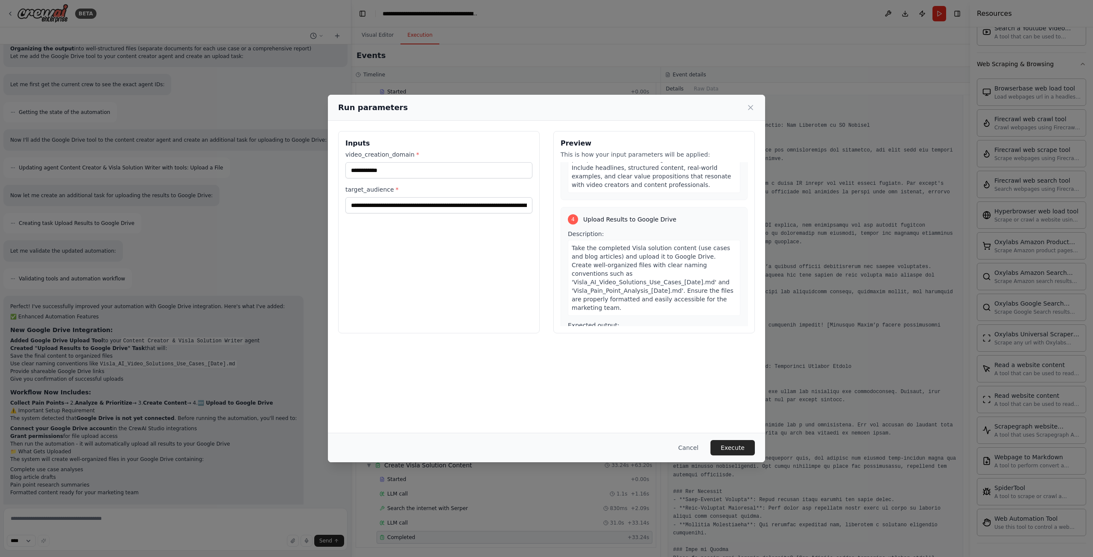
scroll to position [593, 0]
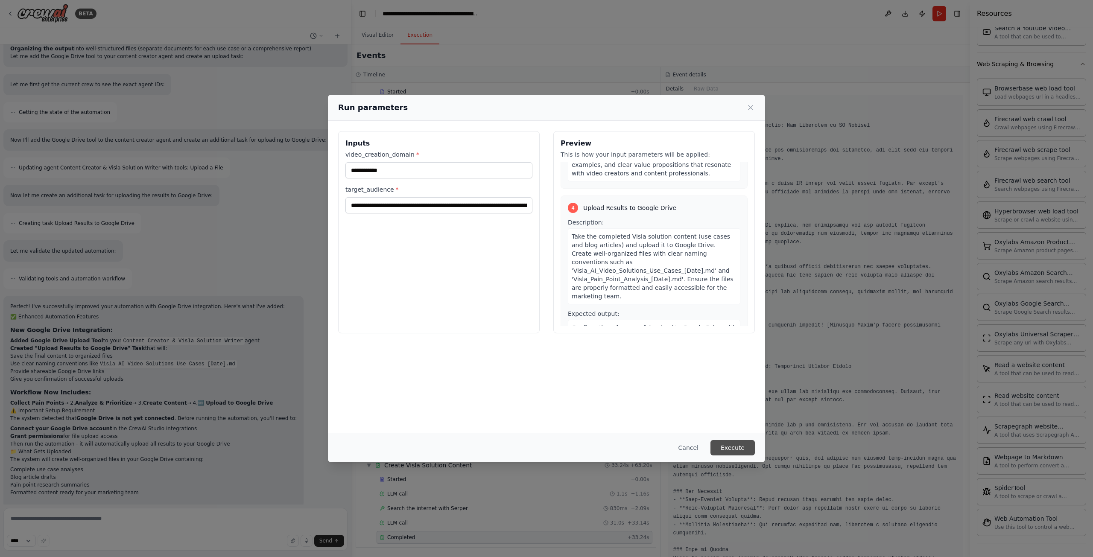
click at [655, 352] on button "Execute" at bounding box center [732, 447] width 44 height 15
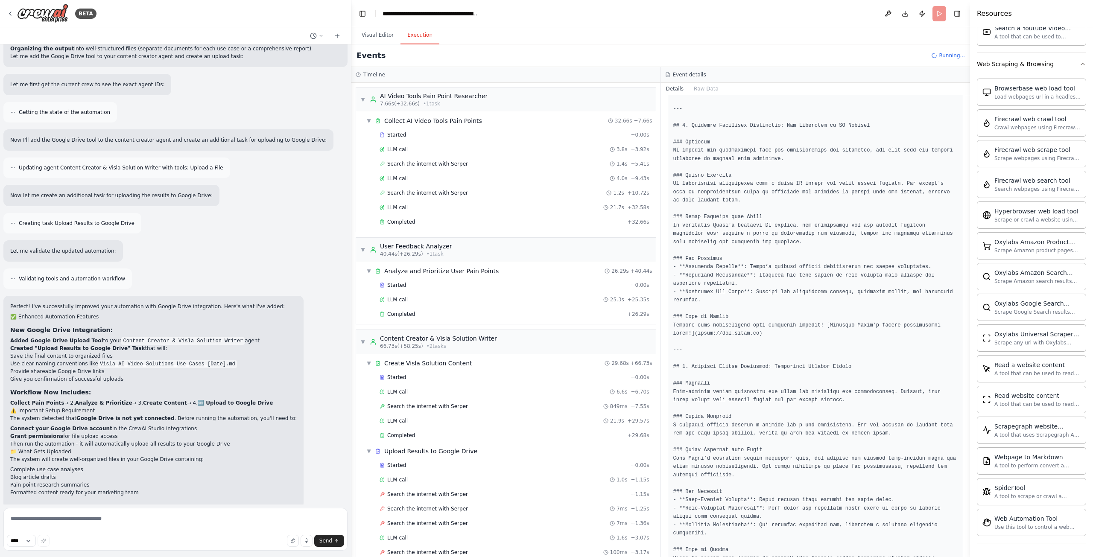
scroll to position [2080, 0]
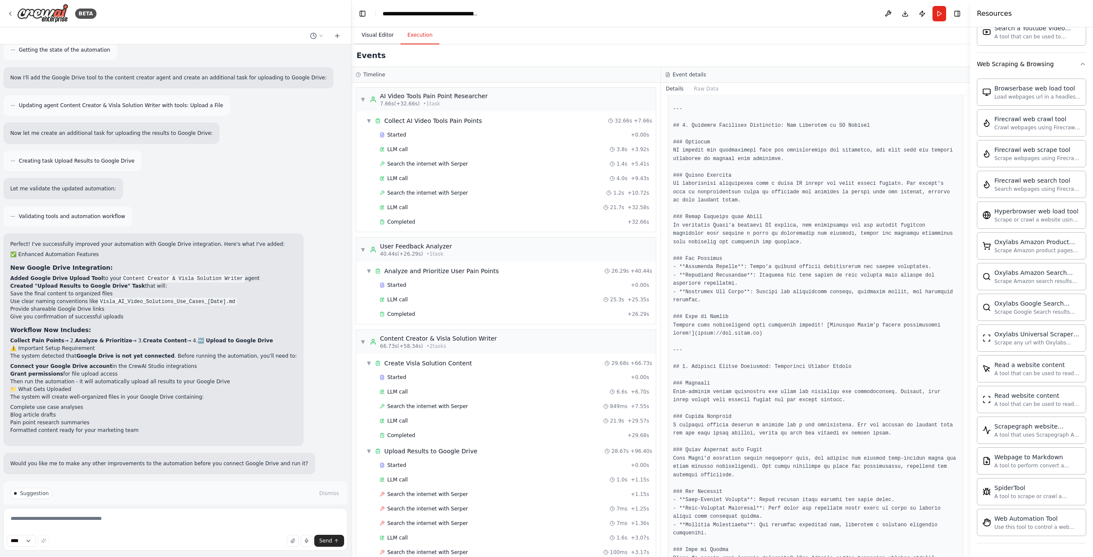
click at [377, 37] on button "Visual Editor" at bounding box center [378, 35] width 46 height 18
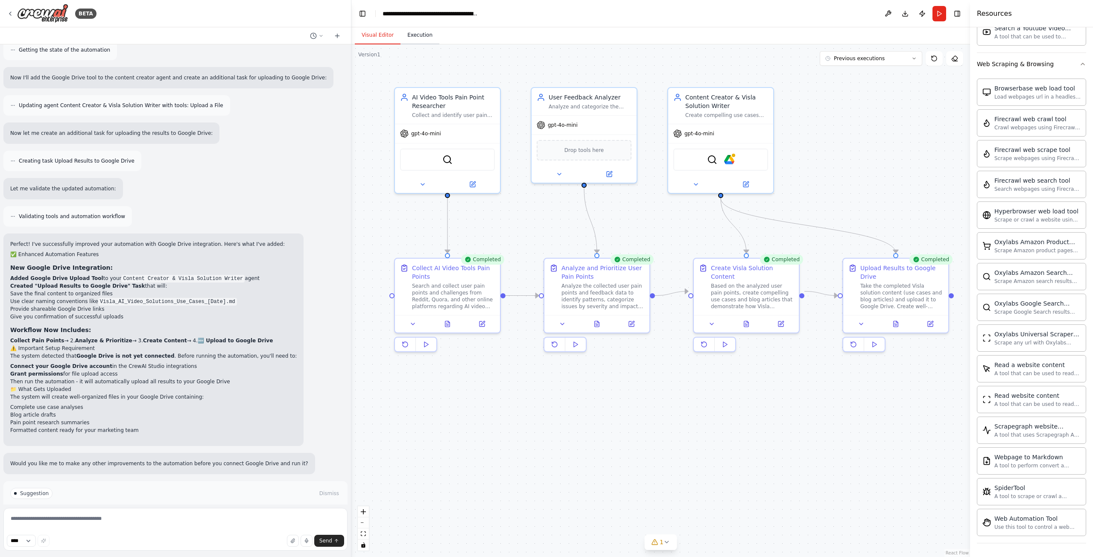
click at [423, 37] on button "Execution" at bounding box center [419, 35] width 39 height 18
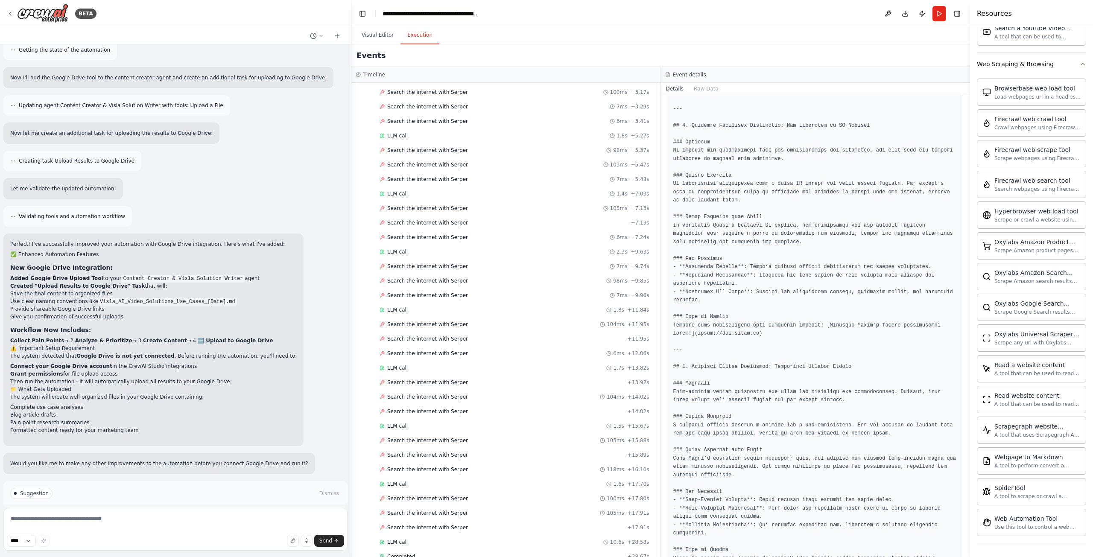
scroll to position [479, 0]
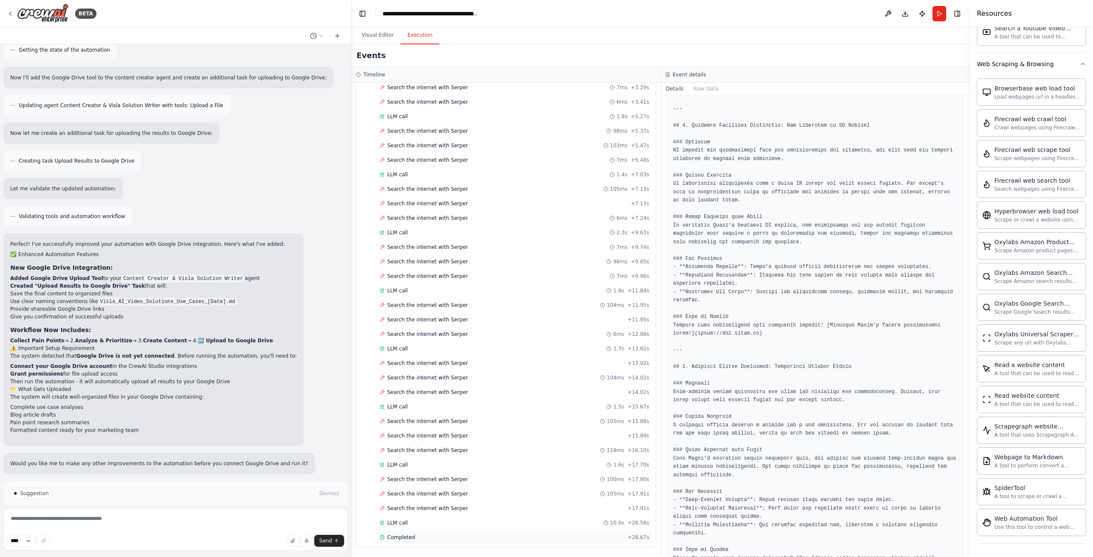
click at [551, 352] on div "Completed" at bounding box center [502, 537] width 245 height 7
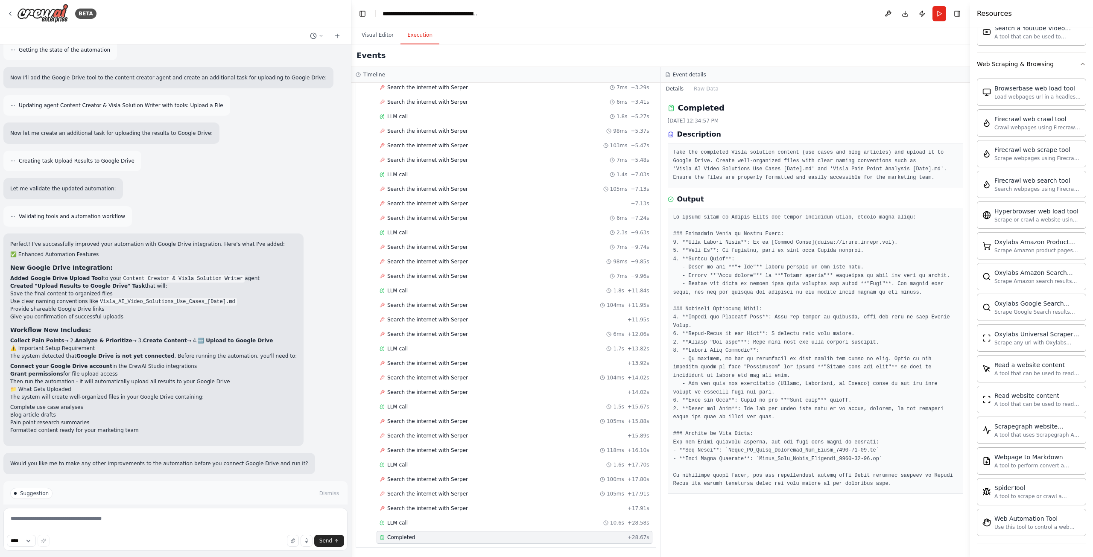
scroll to position [0, 0]
drag, startPoint x: 719, startPoint y: 217, endPoint x: 893, endPoint y: 219, distance: 173.8
click at [655, 219] on pre at bounding box center [815, 350] width 285 height 275
drag, startPoint x: 689, startPoint y: 243, endPoint x: 862, endPoint y: 243, distance: 172.9
click at [655, 243] on pre at bounding box center [815, 350] width 285 height 275
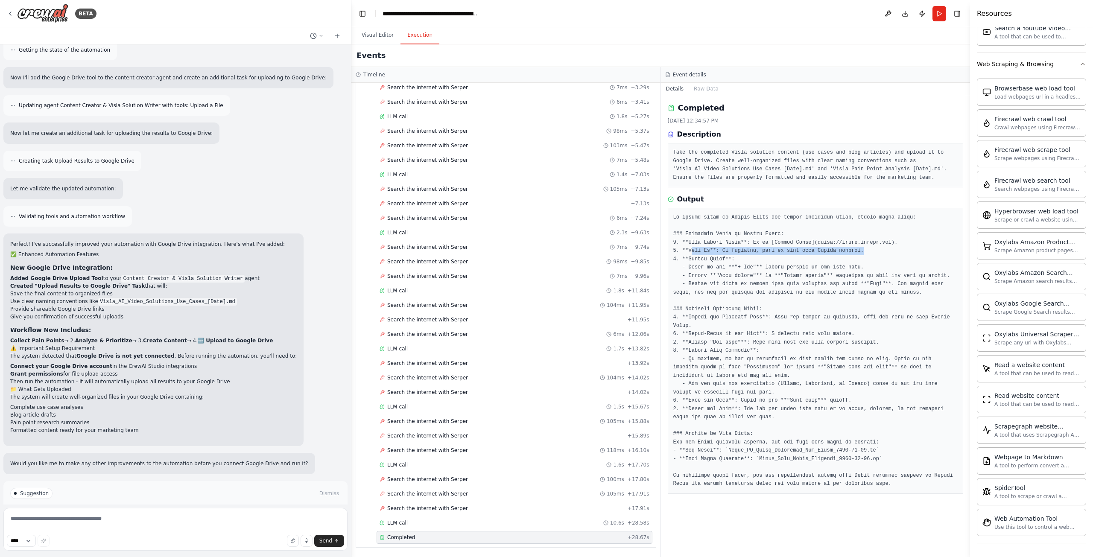
drag, startPoint x: 689, startPoint y: 251, endPoint x: 865, endPoint y: 253, distance: 176.3
click at [655, 253] on pre at bounding box center [815, 350] width 285 height 275
drag, startPoint x: 715, startPoint y: 275, endPoint x: 844, endPoint y: 278, distance: 129.4
click at [655, 278] on pre at bounding box center [815, 350] width 285 height 275
click at [655, 352] on pre at bounding box center [815, 350] width 285 height 275
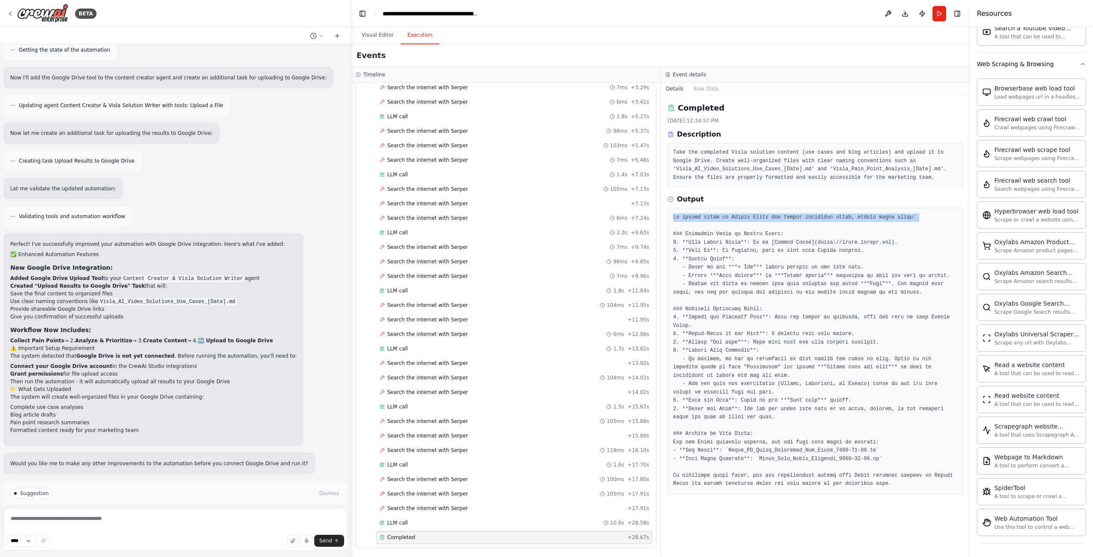
drag, startPoint x: 673, startPoint y: 218, endPoint x: 769, endPoint y: 223, distance: 96.6
click at [655, 223] on pre at bounding box center [815, 350] width 285 height 275
click at [655, 113] on h2 "Completed" at bounding box center [701, 108] width 47 height 12
click at [655, 157] on pre "Take the completed Visla solution content (use cases and blog articles) and upl…" at bounding box center [815, 165] width 285 height 33
click at [464, 352] on div "Completed" at bounding box center [502, 537] width 245 height 7
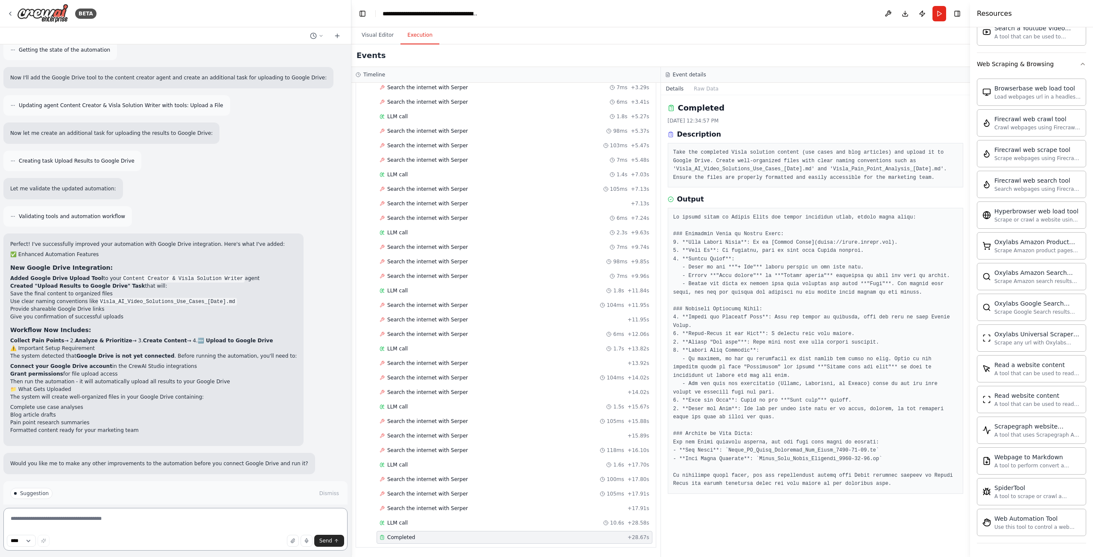
click at [87, 352] on textarea at bounding box center [175, 529] width 344 height 43
type textarea "**********"
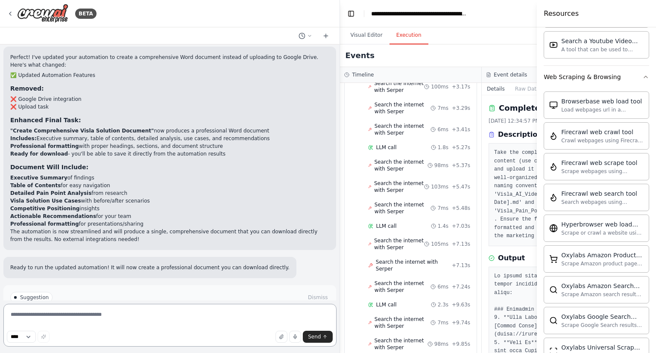
scroll to position [2987, 0]
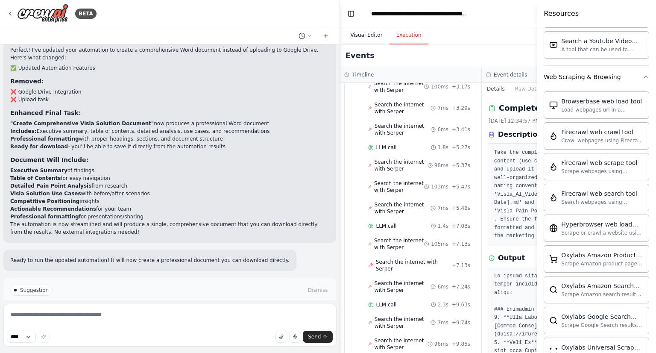
click at [361, 38] on button "Visual Editor" at bounding box center [366, 35] width 46 height 18
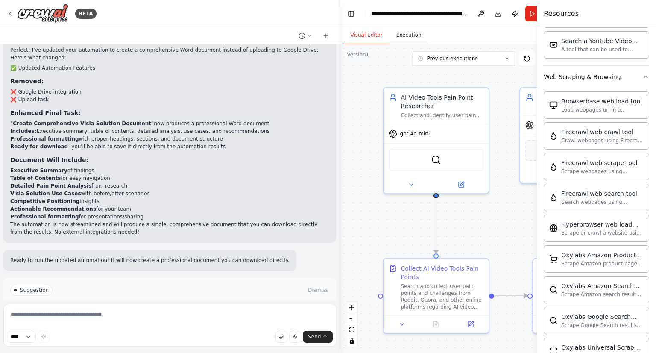
click at [403, 42] on button "Execution" at bounding box center [408, 35] width 39 height 18
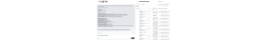
scroll to position [142, 0]
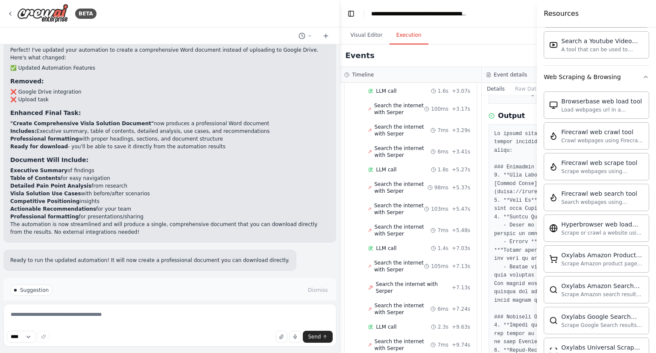
click at [546, 14] on h4 "Resources" at bounding box center [560, 14] width 35 height 10
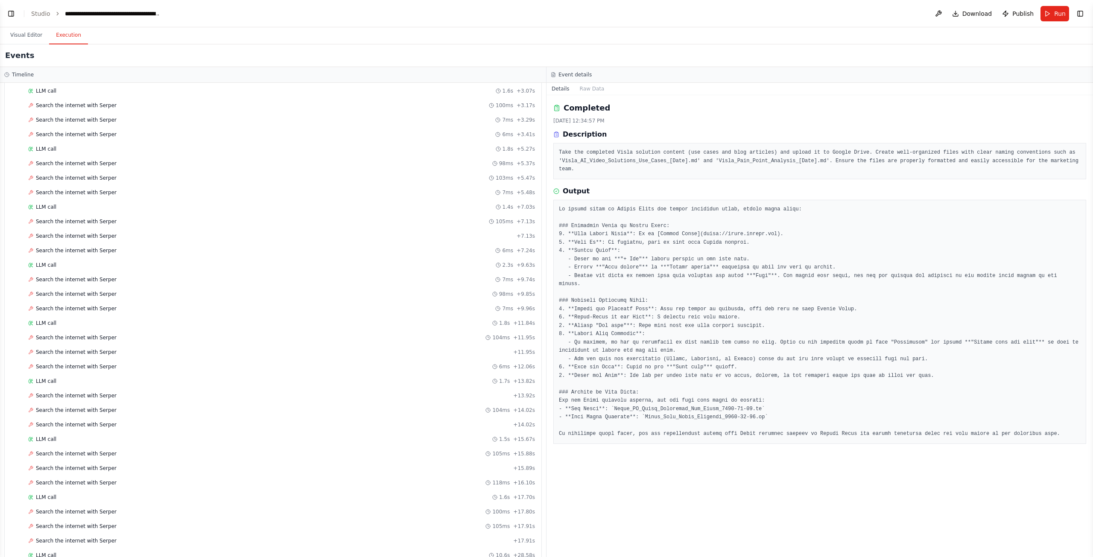
scroll to position [2695, 0]
click at [655, 17] on span "Run" at bounding box center [1060, 13] width 12 height 9
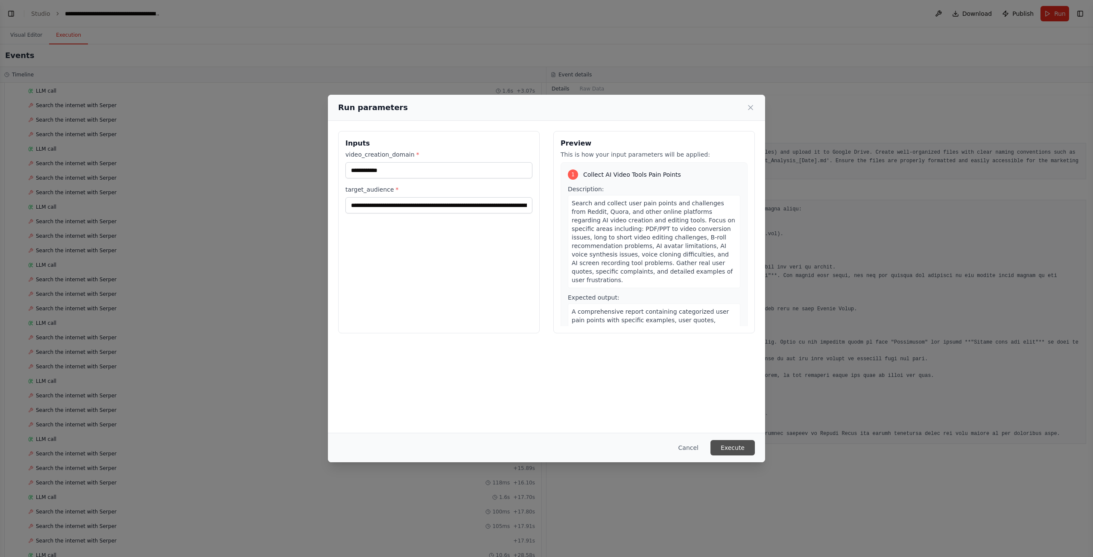
click at [655, 352] on button "Execute" at bounding box center [732, 447] width 44 height 15
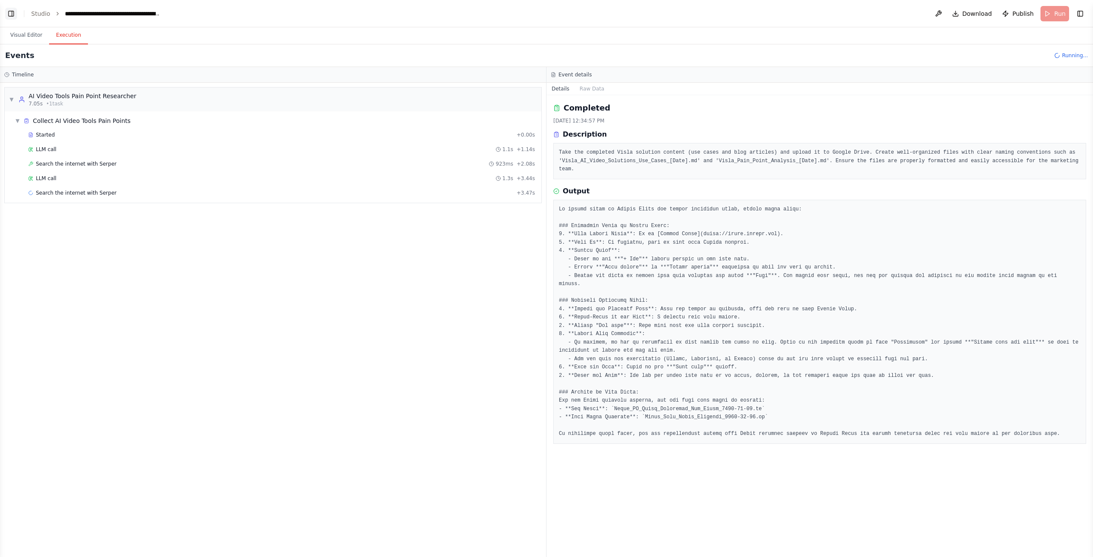
click at [6, 15] on button "Toggle Left Sidebar" at bounding box center [11, 14] width 12 height 12
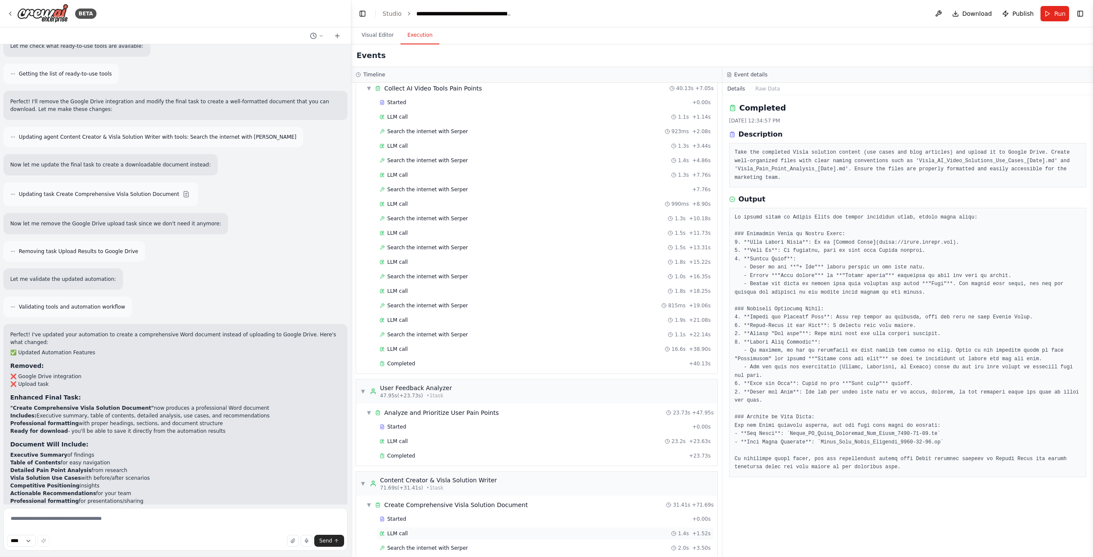
scroll to position [72, 0]
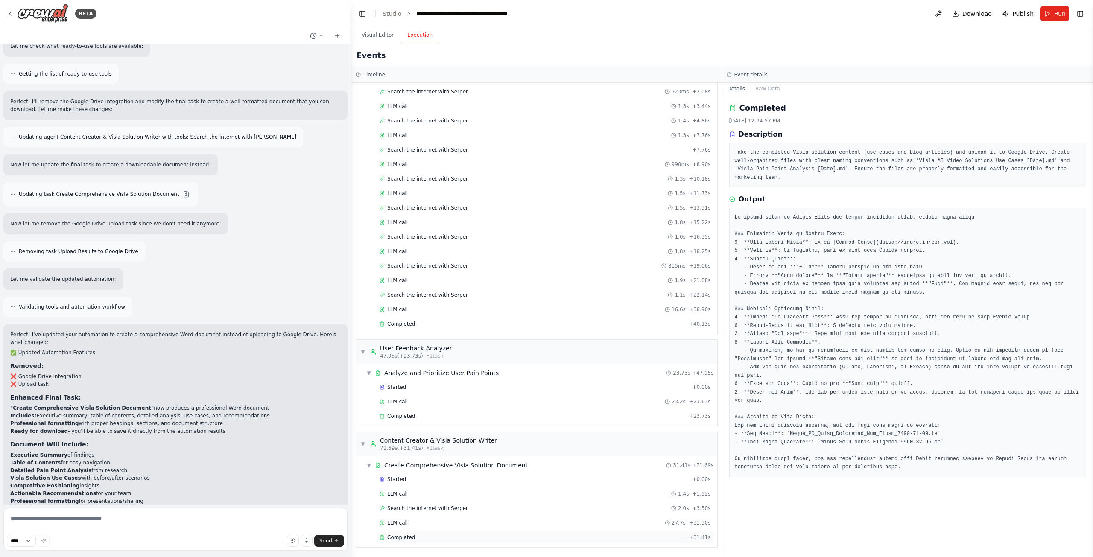
click at [443, 352] on div "Completed" at bounding box center [533, 537] width 306 height 7
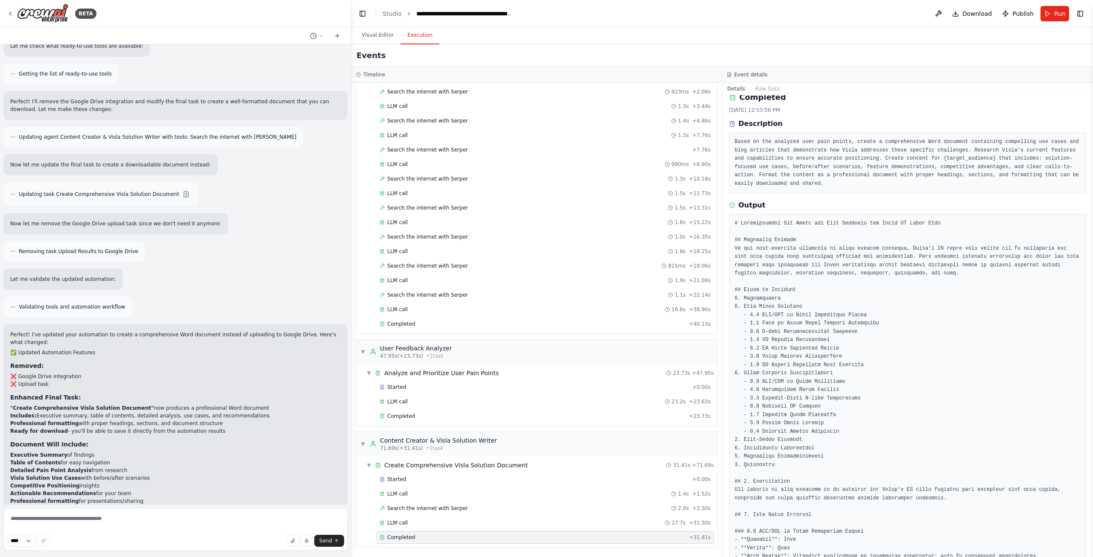
scroll to position [0, 0]
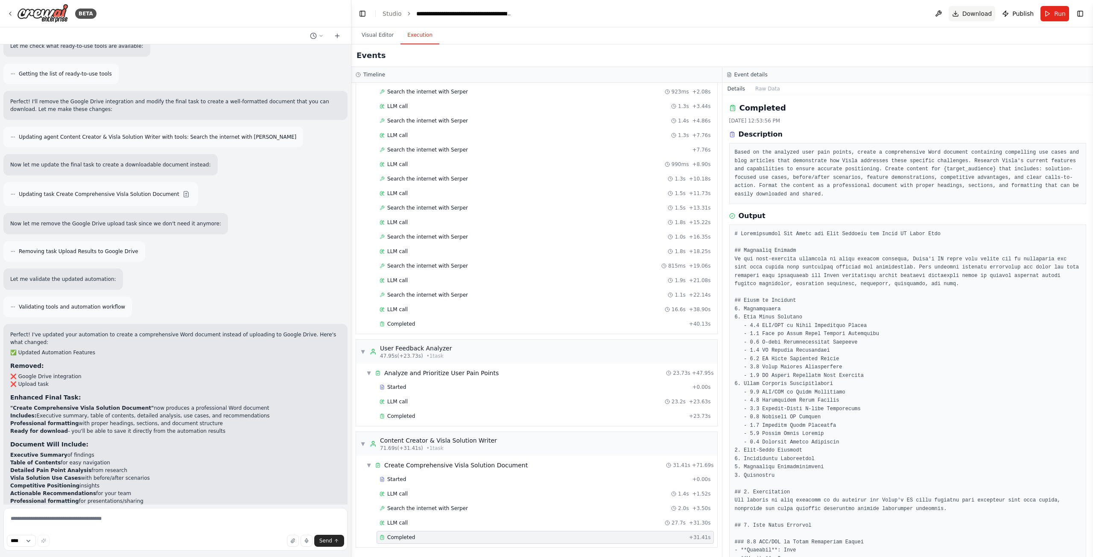
click at [655, 13] on span "Download" at bounding box center [977, 13] width 30 height 9
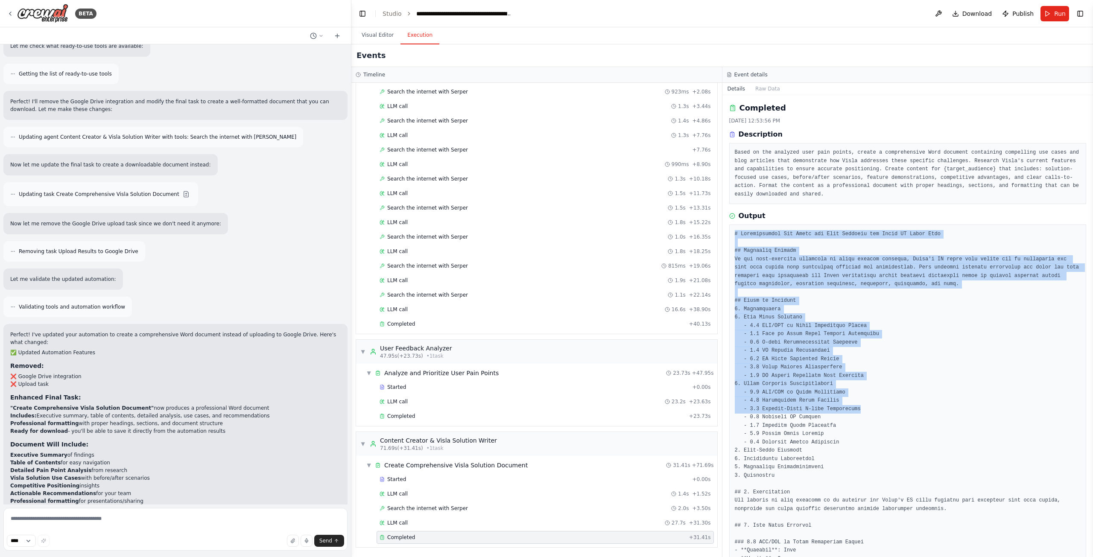
drag, startPoint x: 732, startPoint y: 232, endPoint x: 921, endPoint y: 406, distance: 256.8
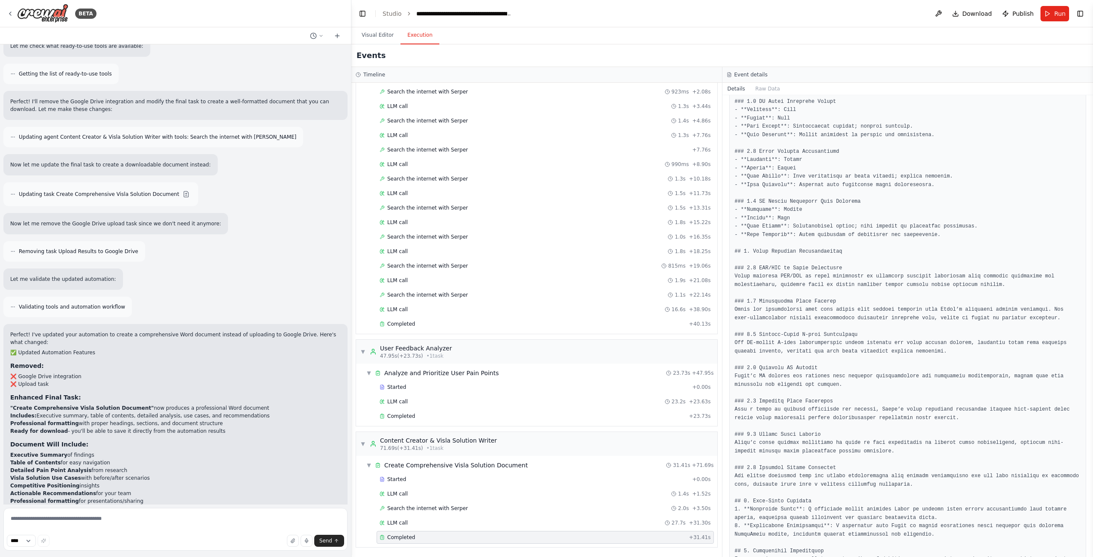
scroll to position [816, 0]
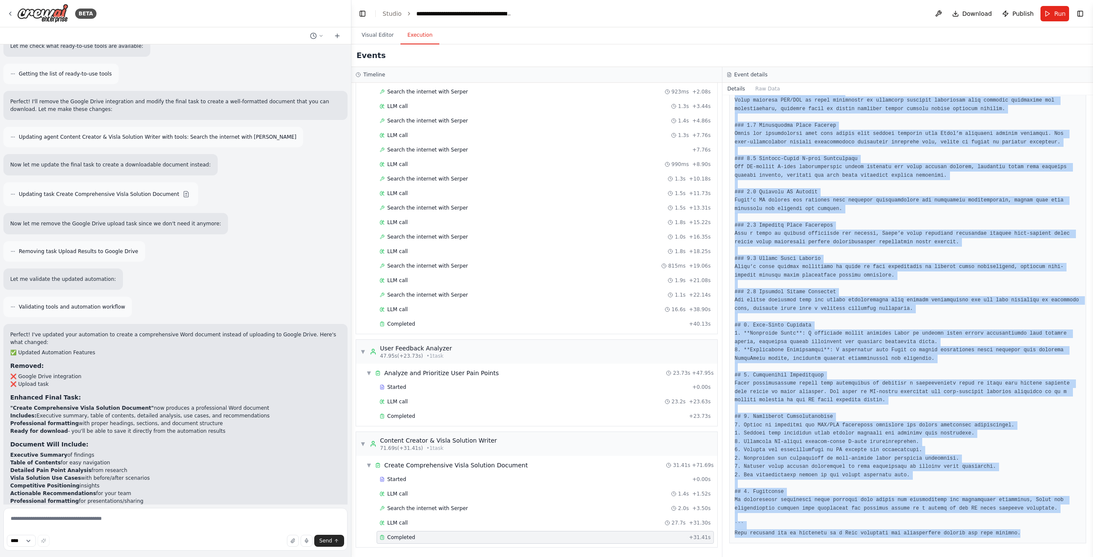
copy pre "# Comprehensive Use Cases and Blog Articles for Visla AI Video Tool ## Executiv…"
